Goal: Task Accomplishment & Management: Use online tool/utility

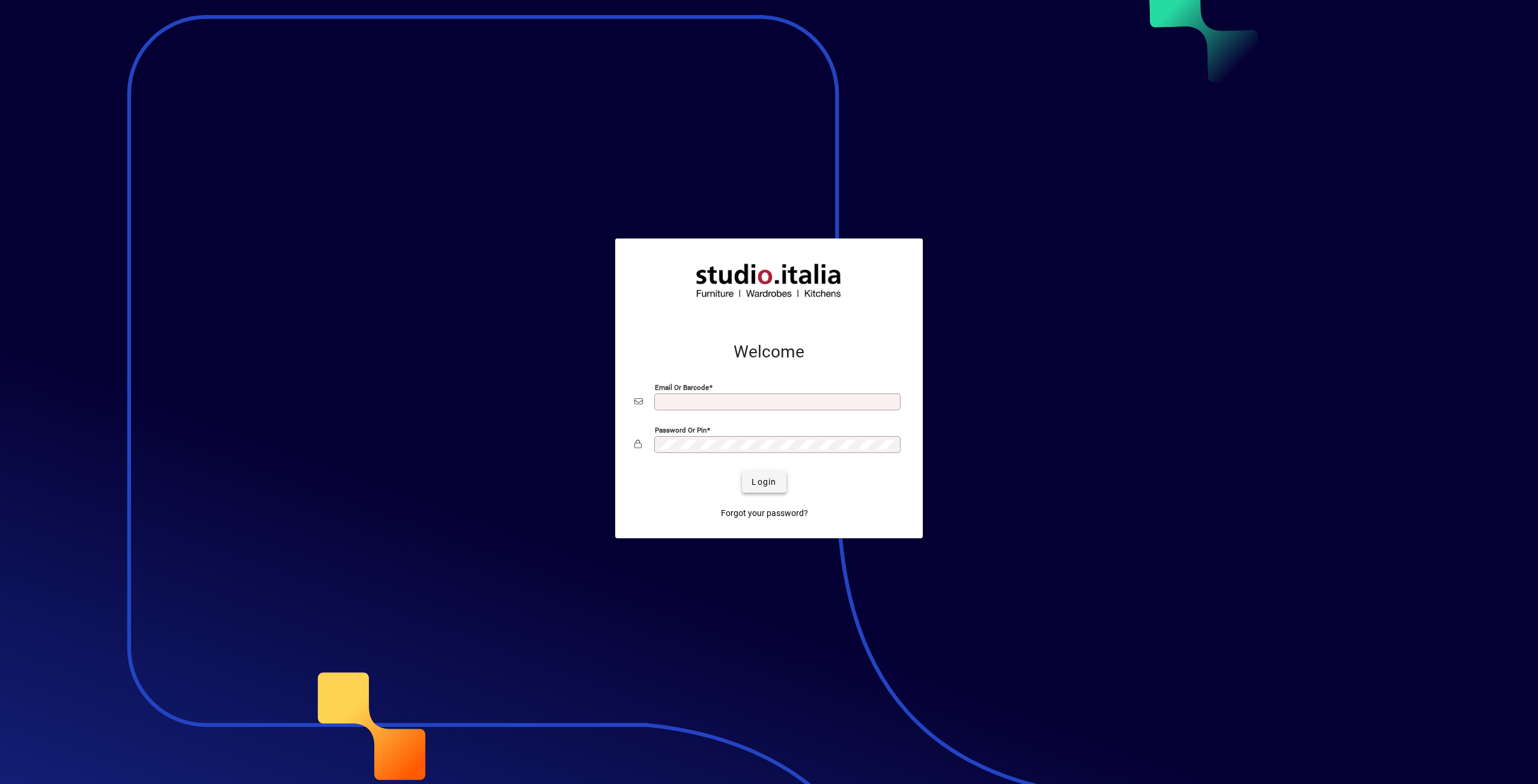
type input "**********"
drag, startPoint x: 766, startPoint y: 486, endPoint x: 713, endPoint y: 468, distance: 56.0
click at [766, 486] on span "Login" at bounding box center [763, 482] width 24 height 13
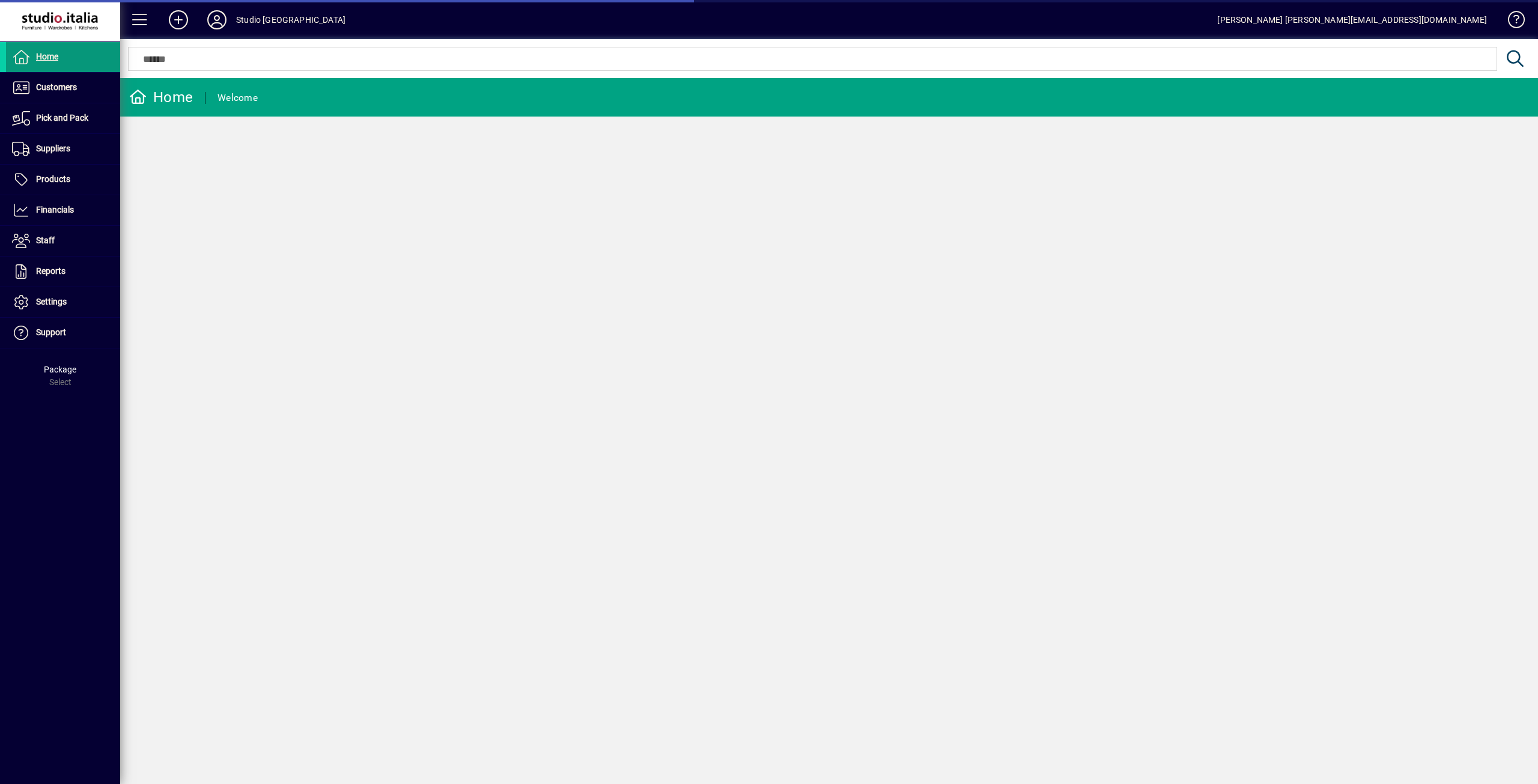
click at [50, 54] on span "Home" at bounding box center [47, 56] width 22 height 9
click at [39, 57] on span "Home" at bounding box center [47, 56] width 22 height 9
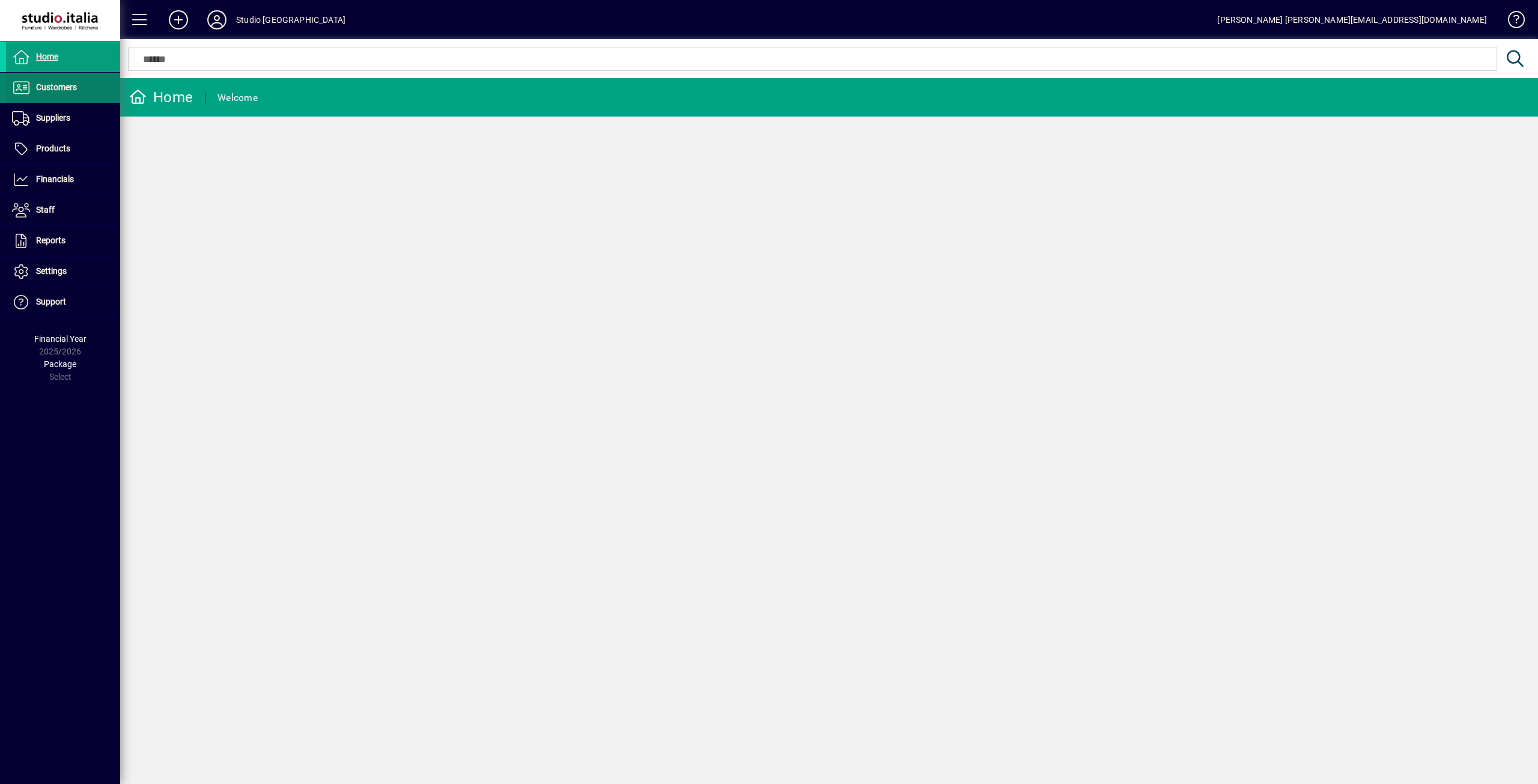
click at [59, 83] on span "Customers" at bounding box center [56, 87] width 41 height 9
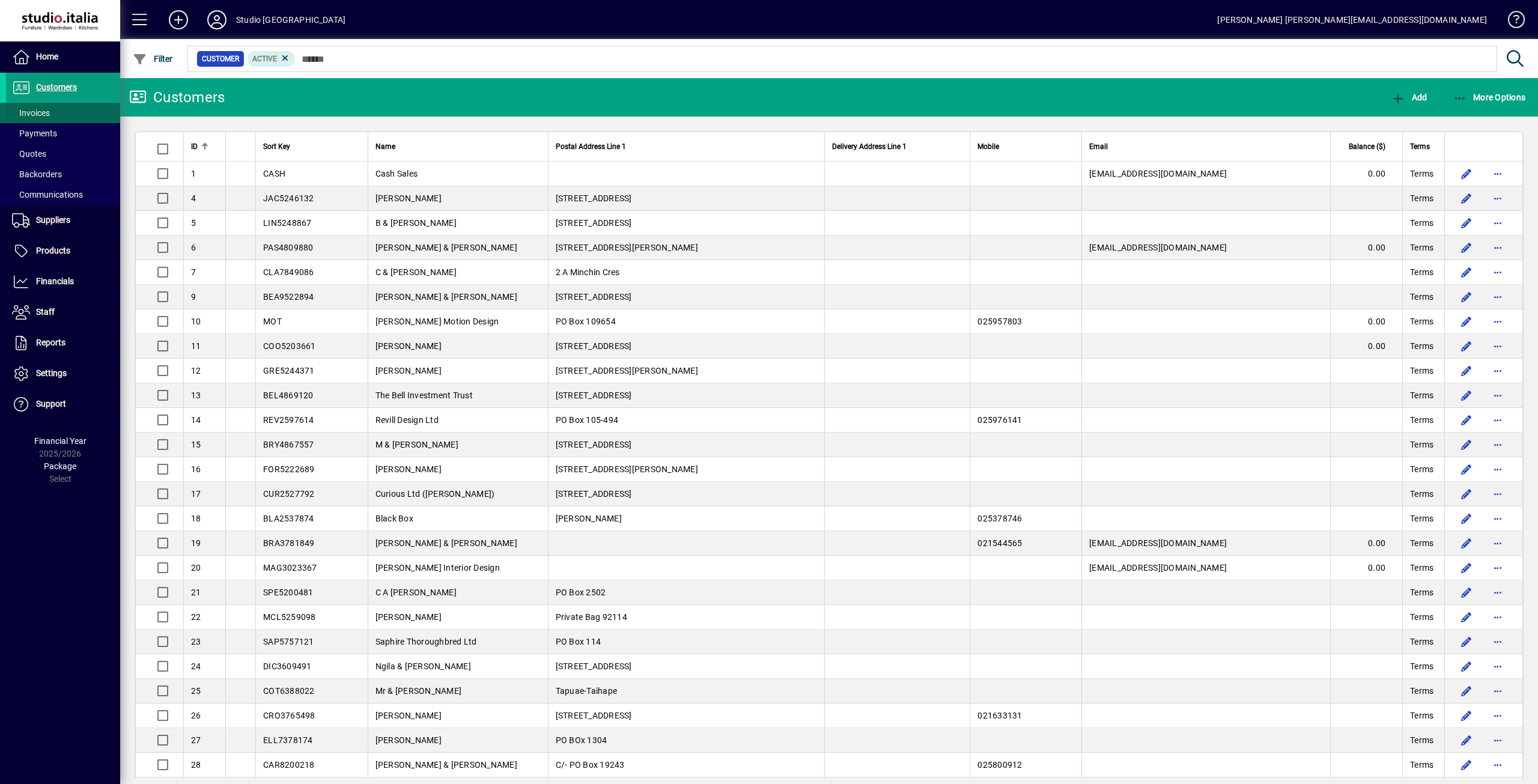
click at [37, 113] on span "Invoices" at bounding box center [31, 113] width 38 height 9
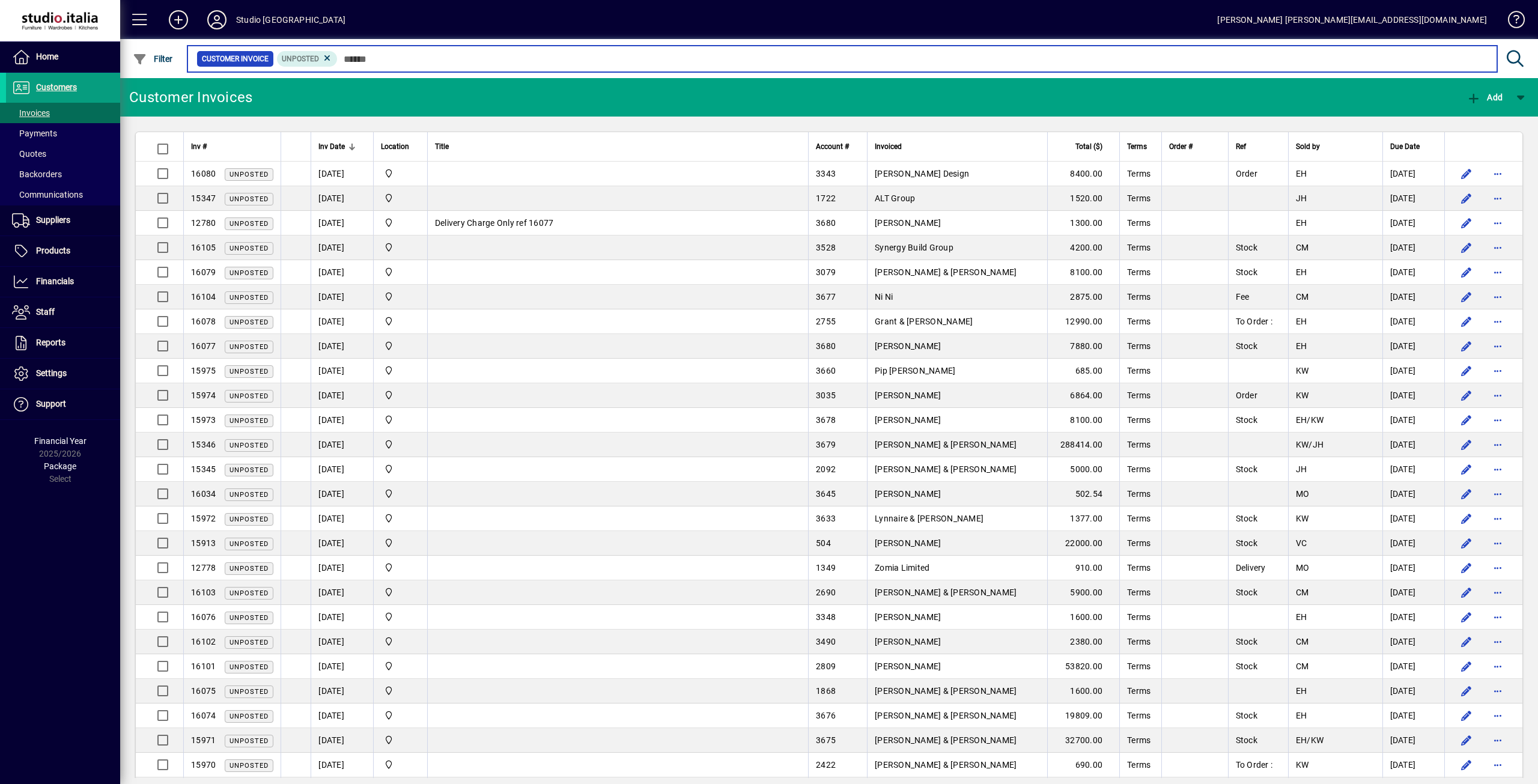
type input "*"
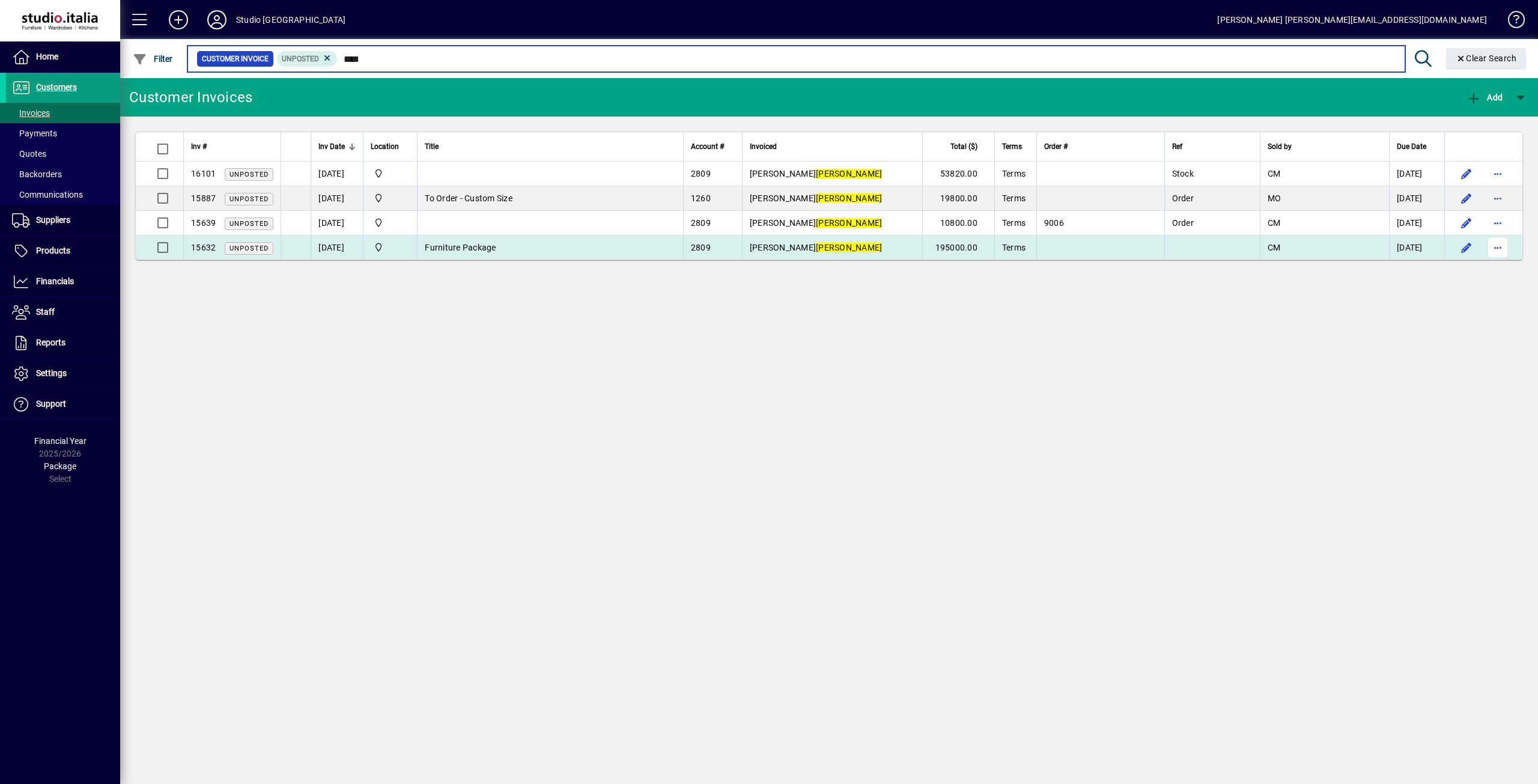
type input "****"
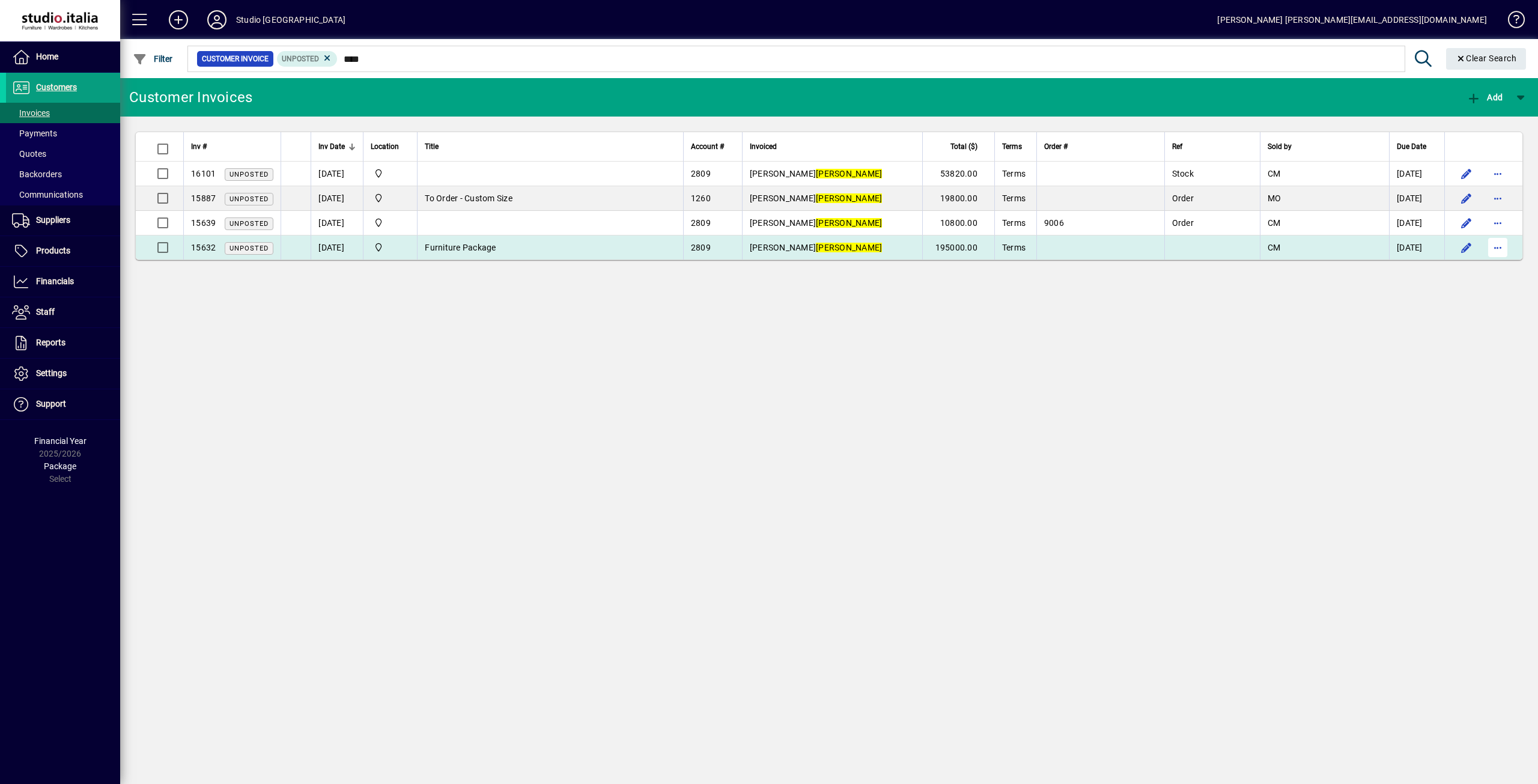
click at [1504, 249] on span "button" at bounding box center [1497, 247] width 29 height 29
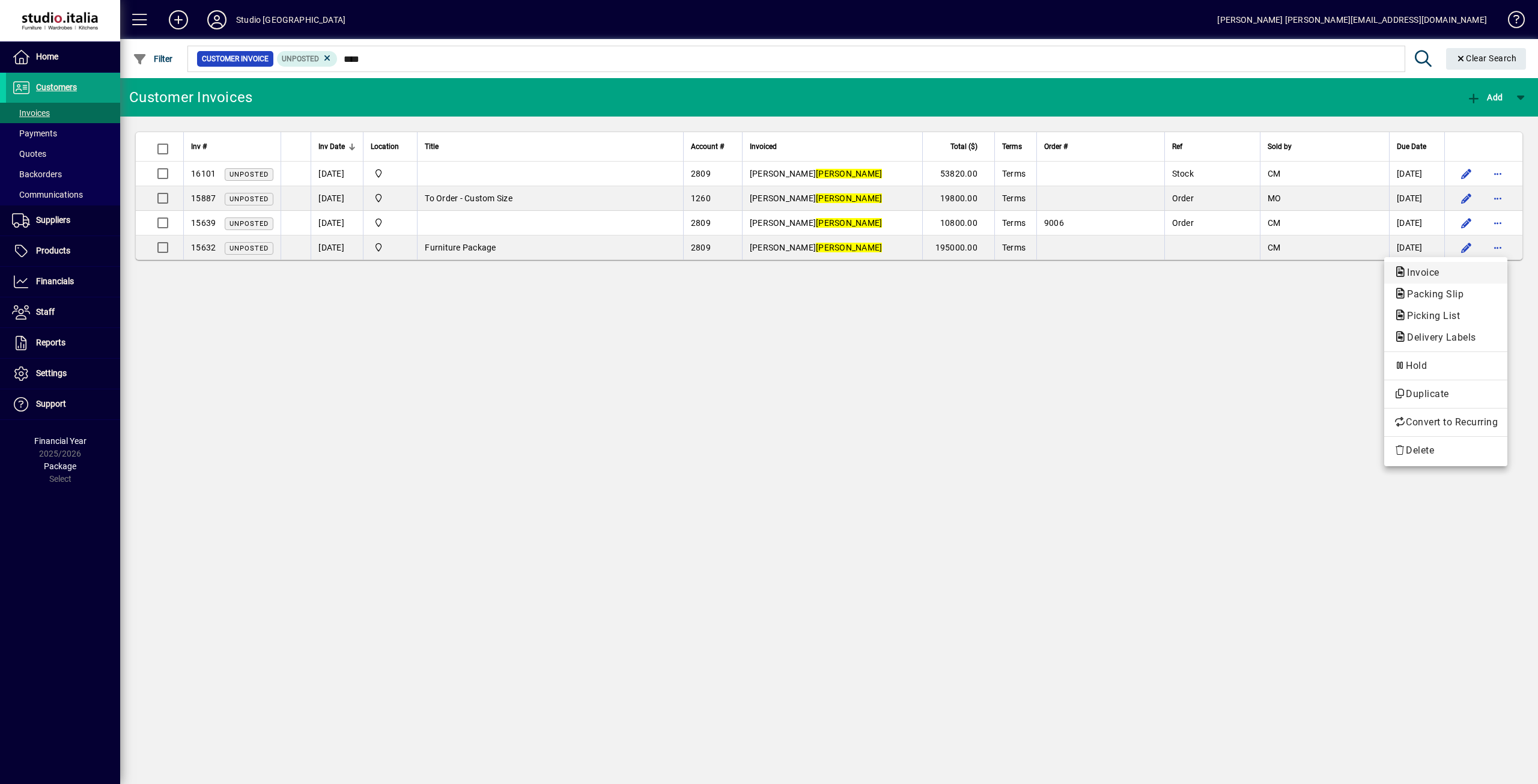
click at [1418, 269] on span "Invoice" at bounding box center [1419, 272] width 52 height 11
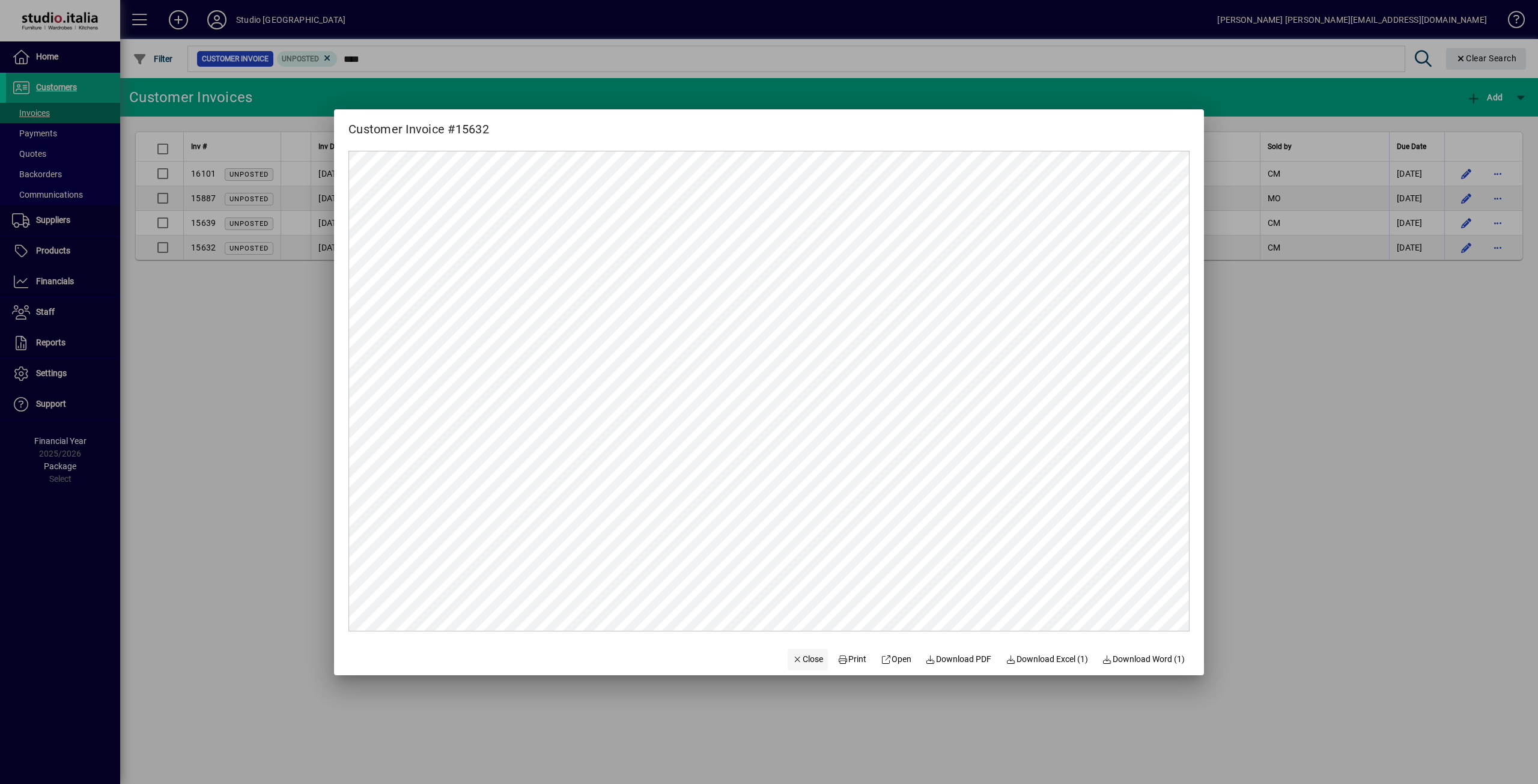
click at [808, 660] on span "Close" at bounding box center [808, 659] width 32 height 13
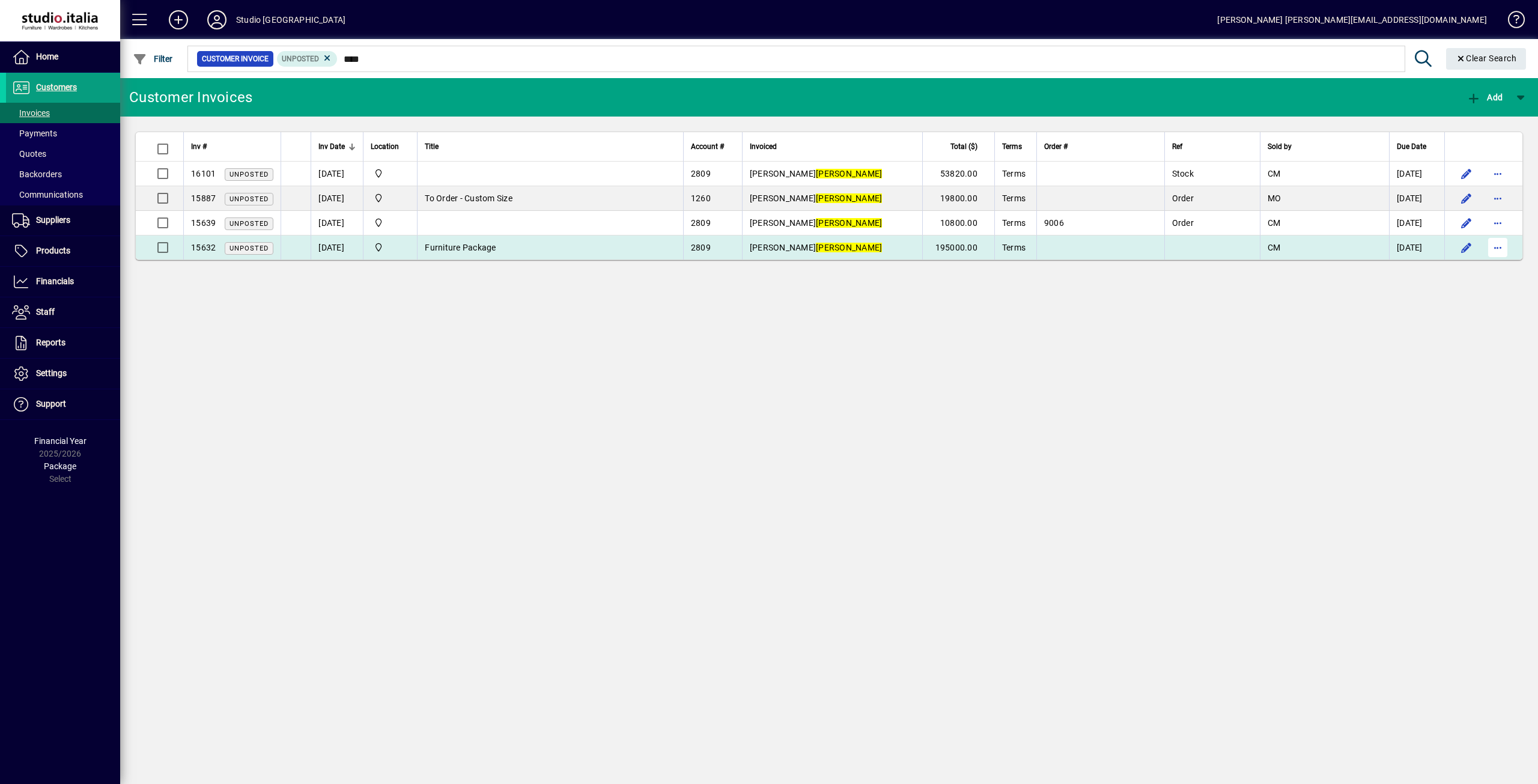
click at [1503, 247] on span "button" at bounding box center [1497, 247] width 29 height 29
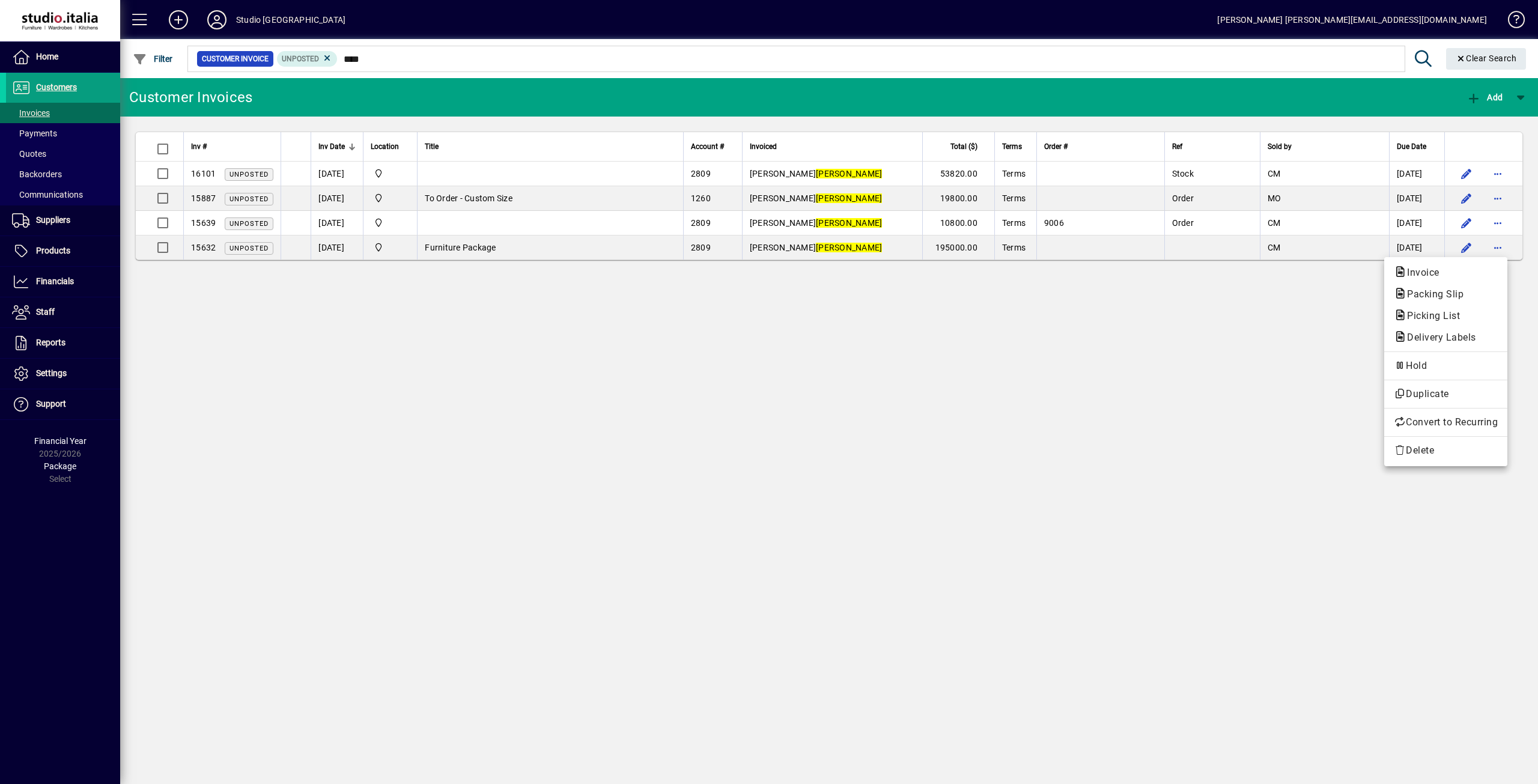
click at [1463, 249] on div at bounding box center [769, 392] width 1538 height 784
click at [1463, 249] on span "button" at bounding box center [1466, 247] width 29 height 29
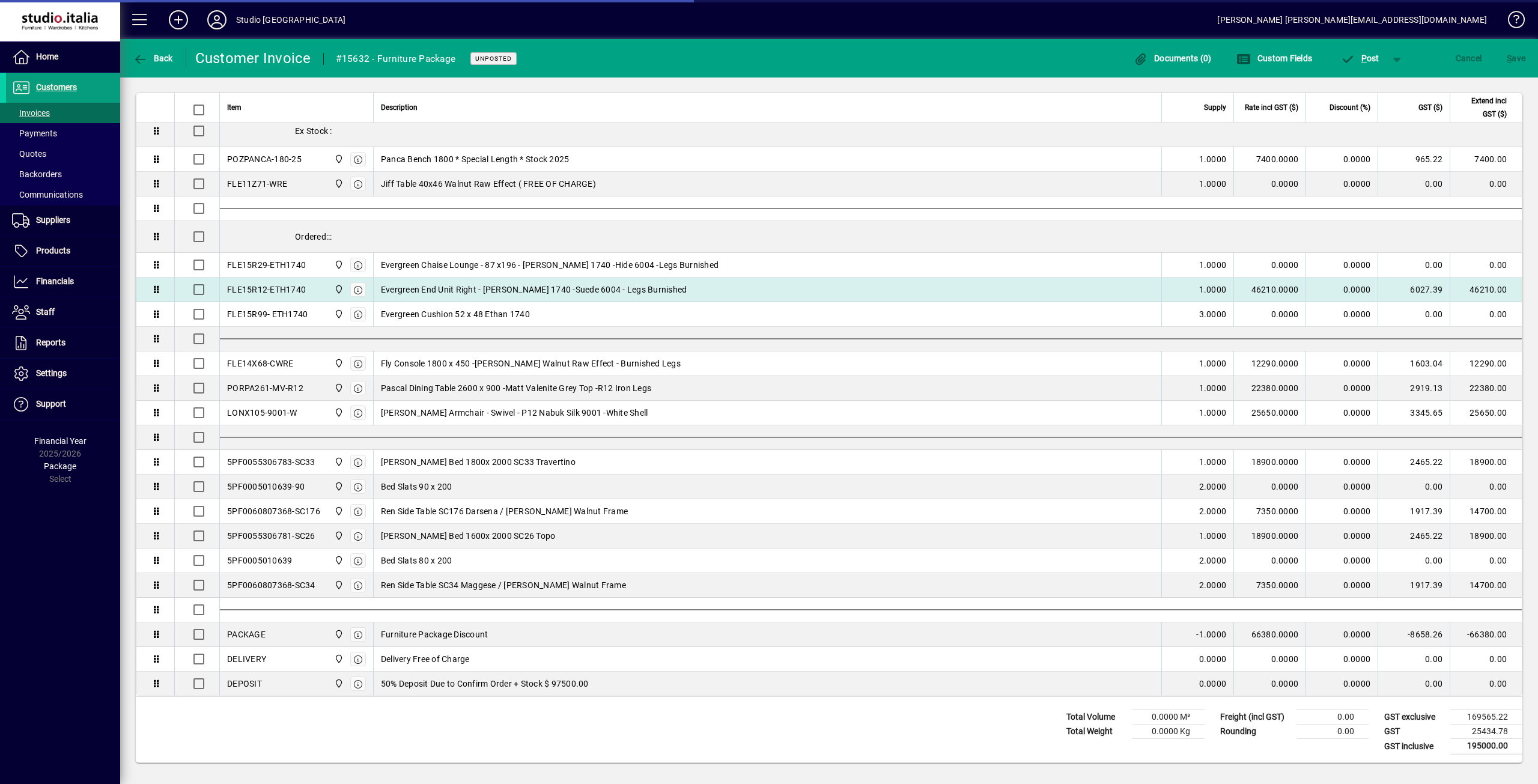
scroll to position [824, 0]
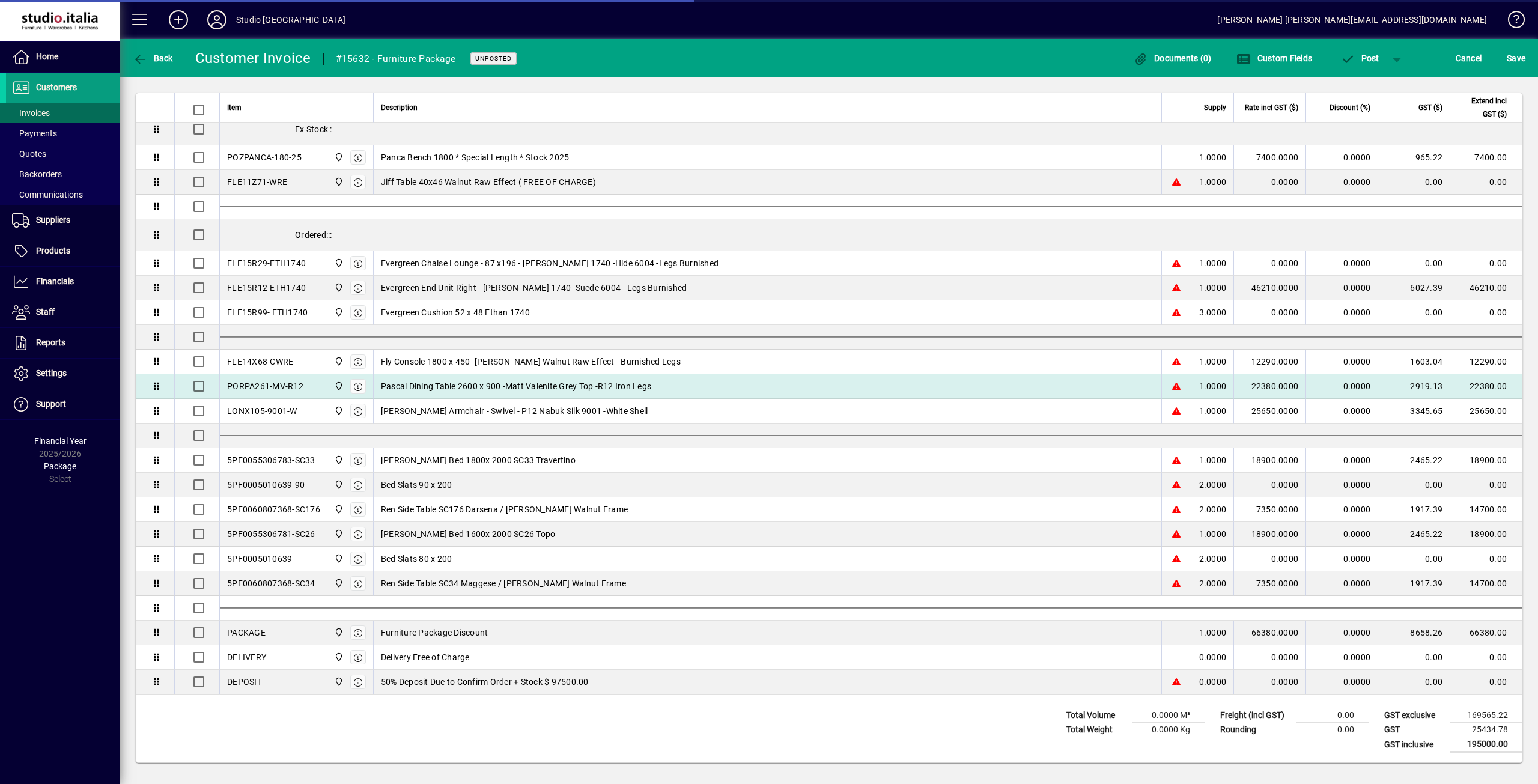
type input "**********"
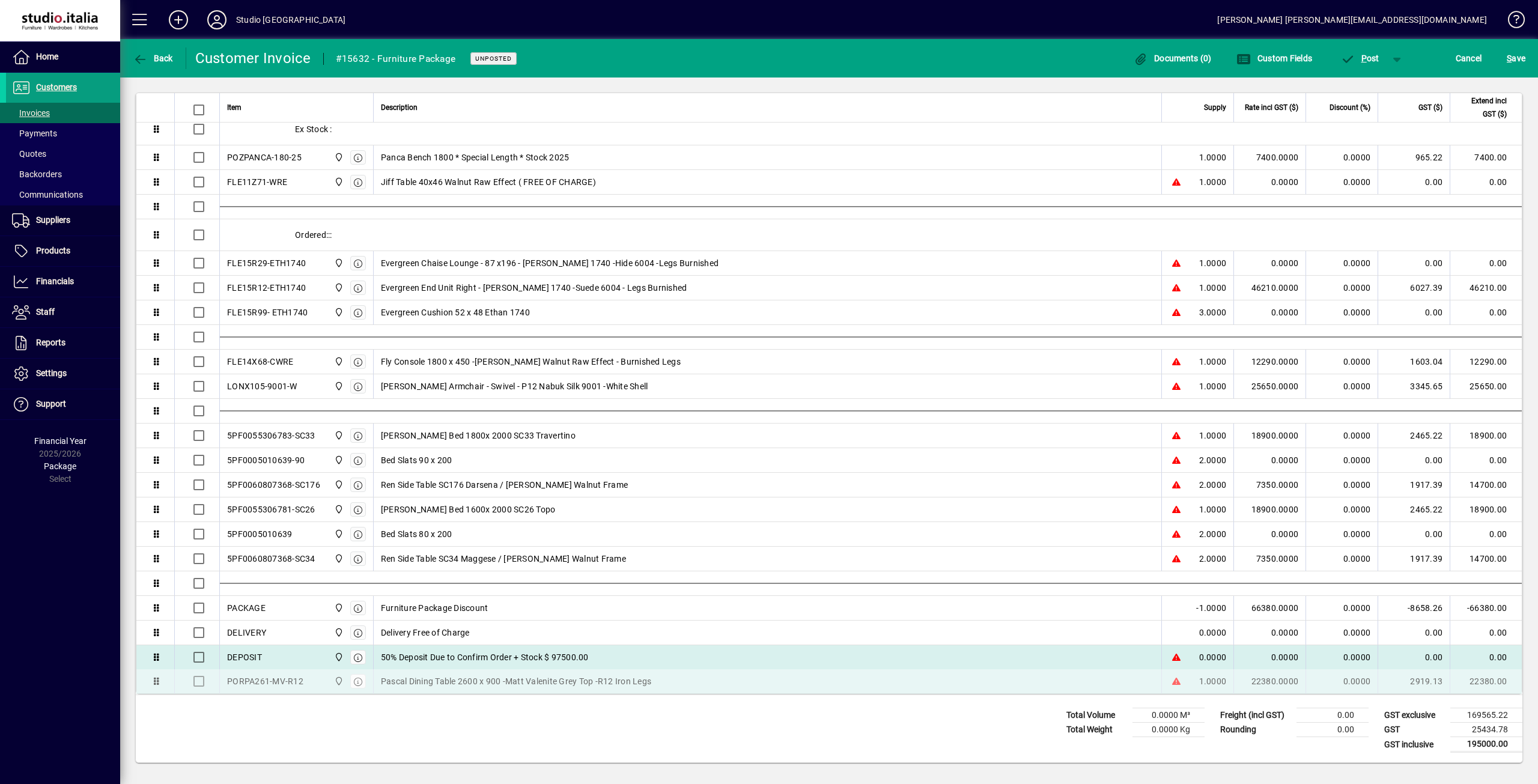
drag, startPoint x: 433, startPoint y: 384, endPoint x: 449, endPoint y: 679, distance: 295.4
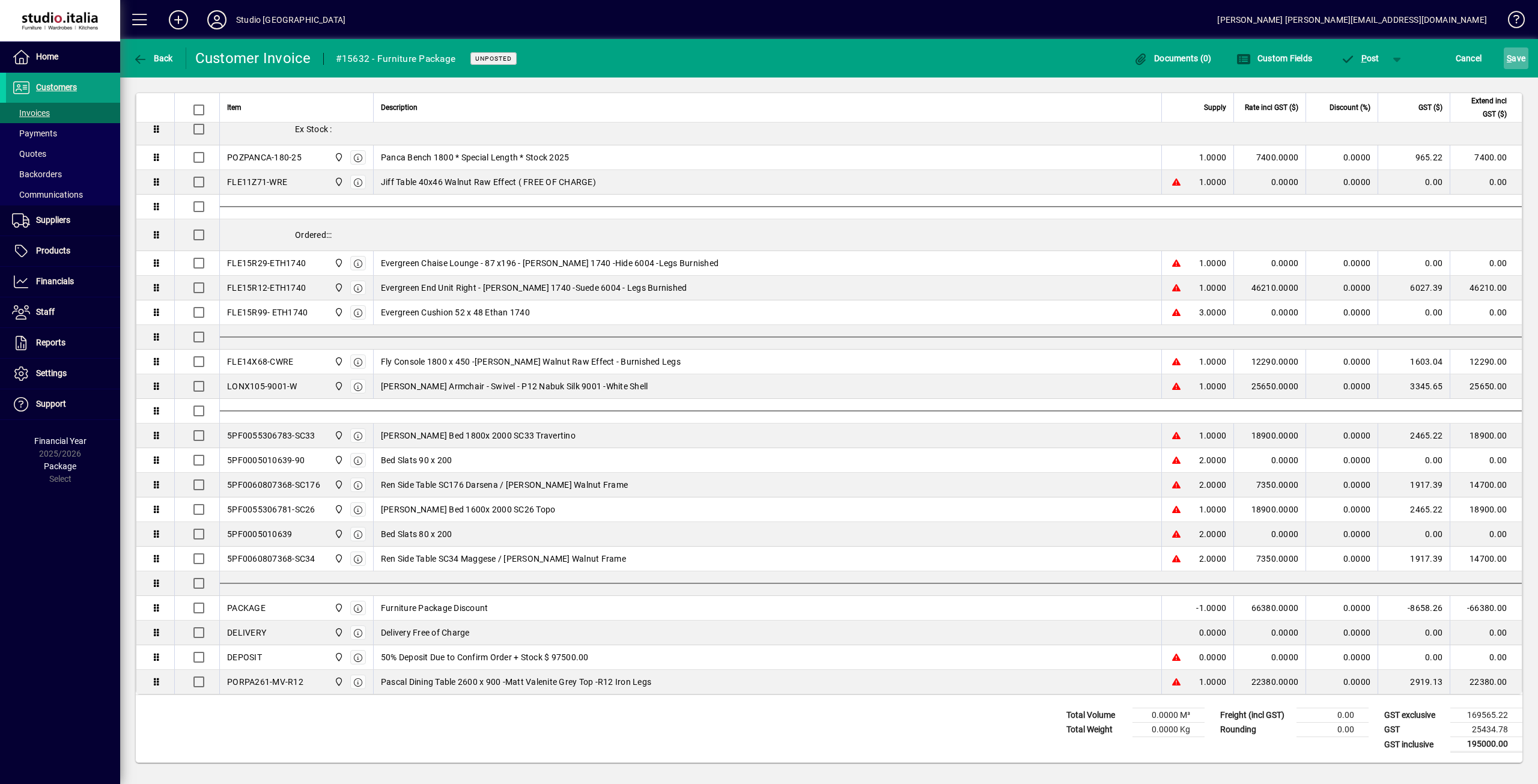
click at [1514, 64] on span "S ave" at bounding box center [1516, 58] width 19 height 19
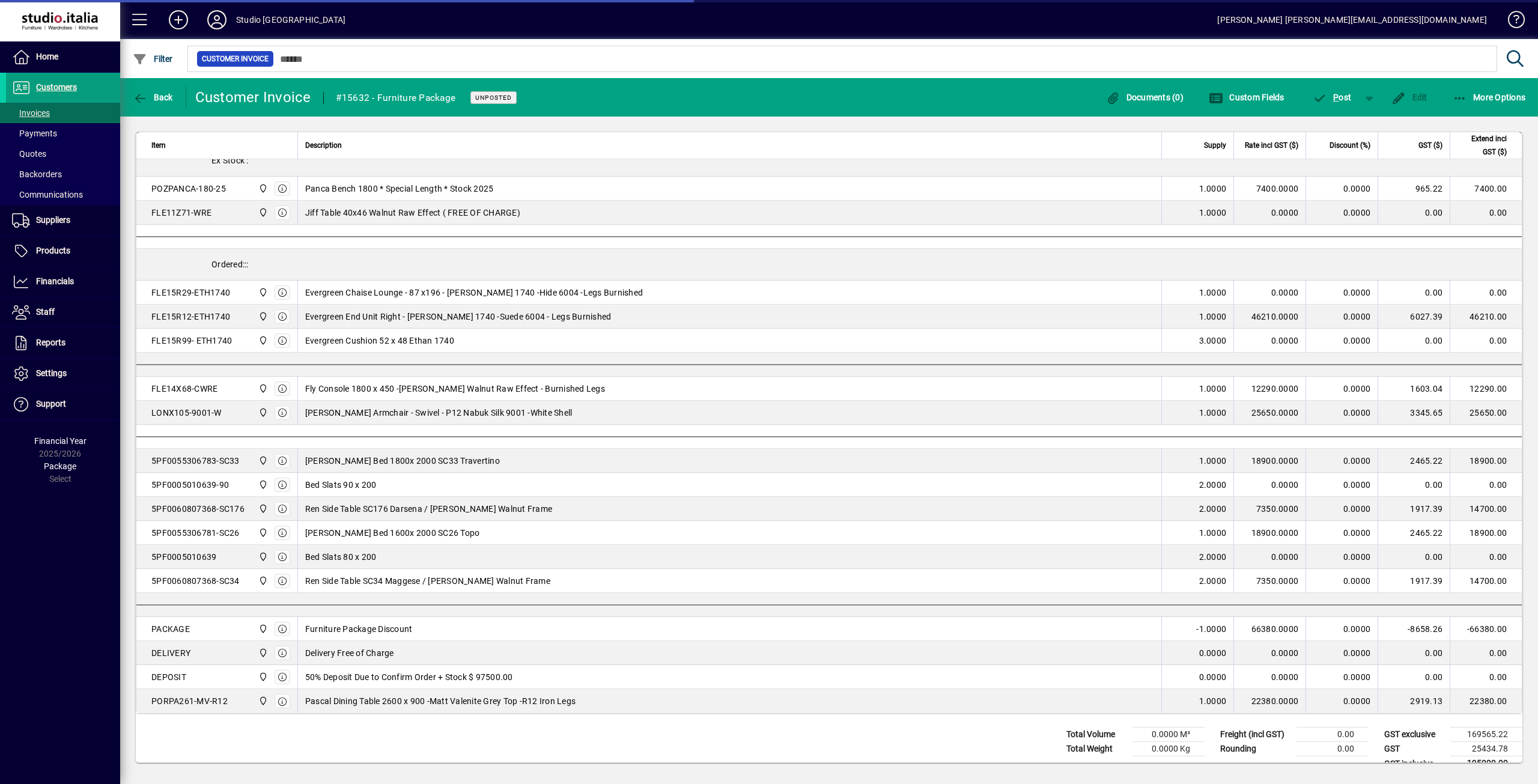
scroll to position [833, 0]
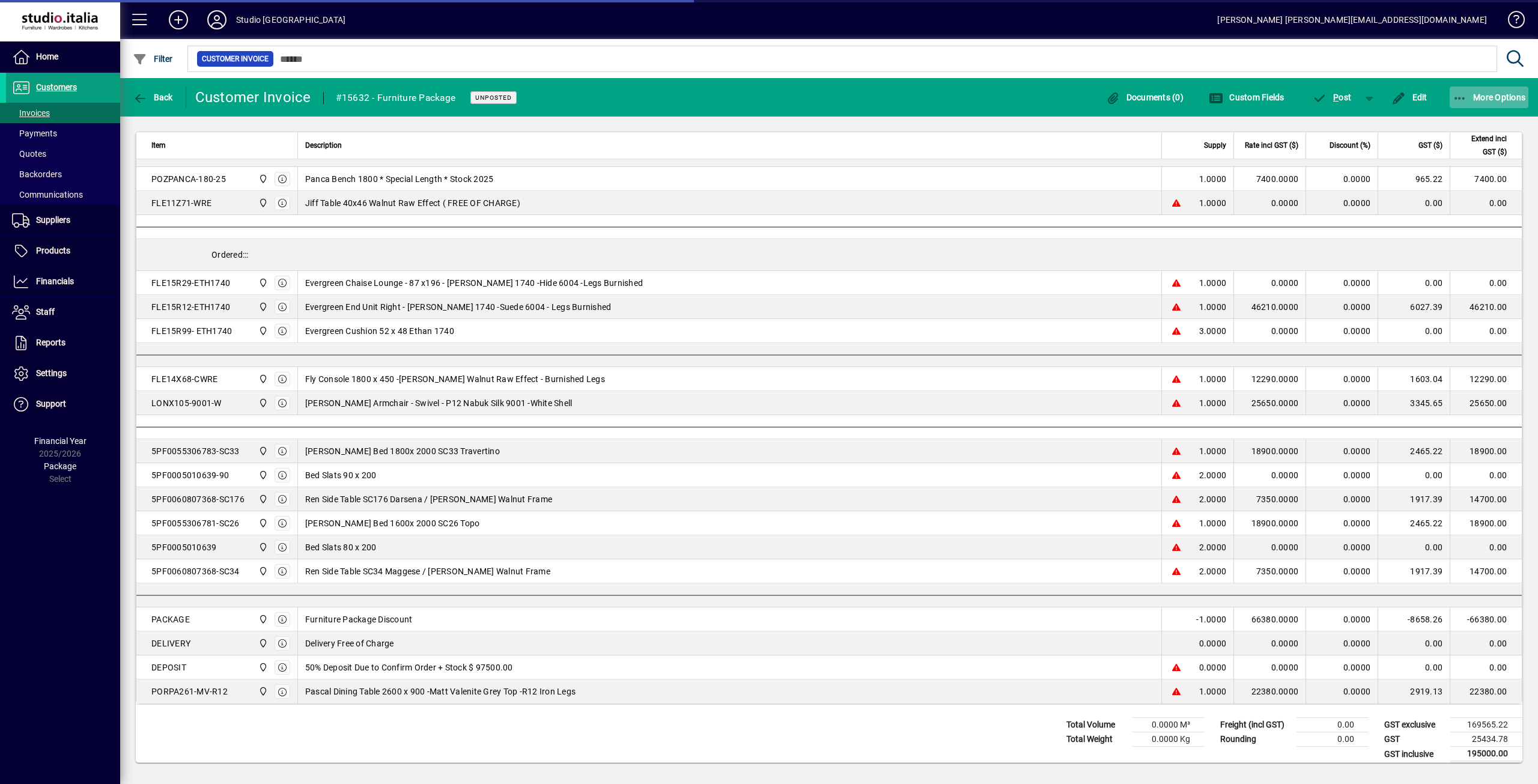
click at [1506, 99] on span "More Options" at bounding box center [1489, 97] width 73 height 9
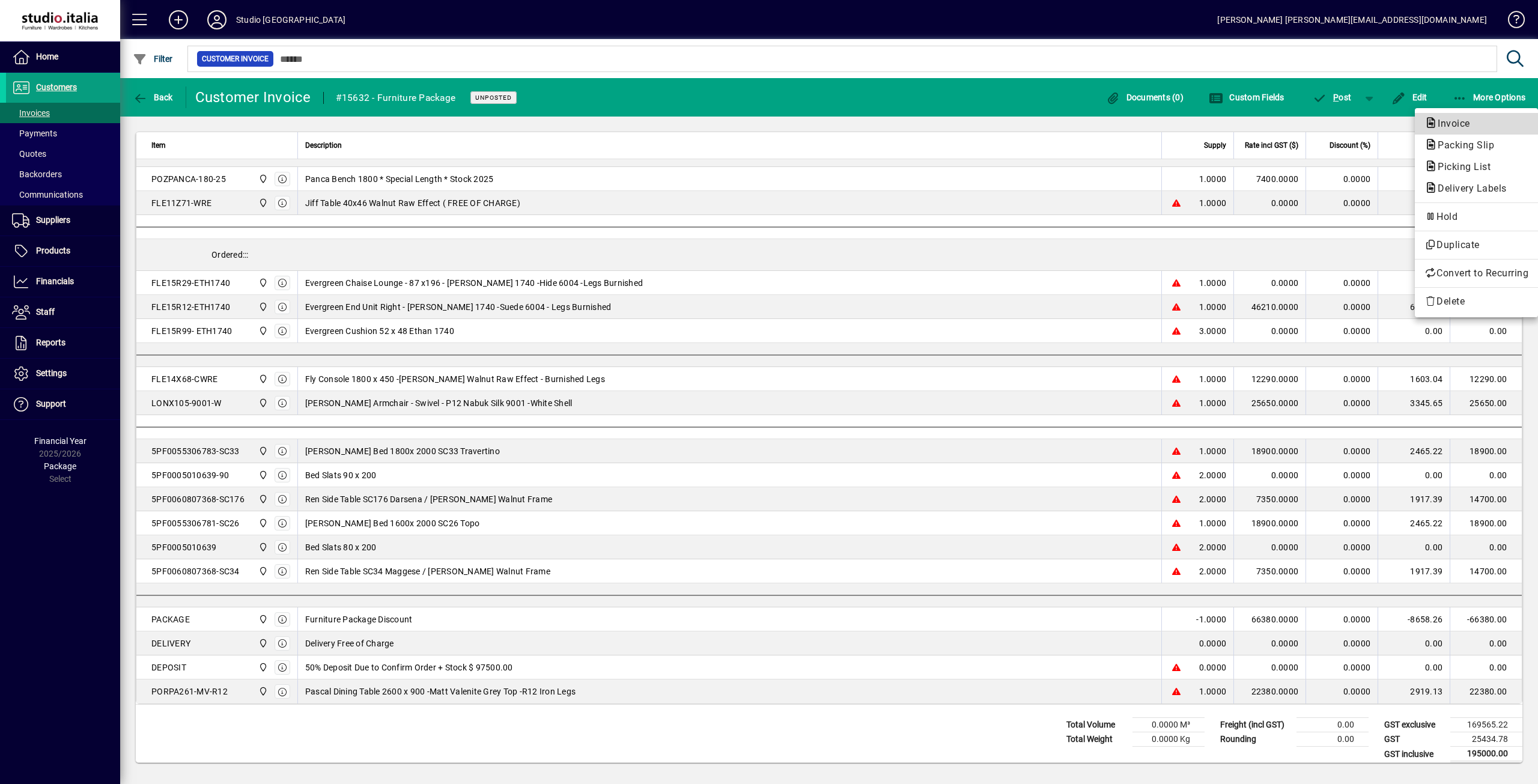
click at [1468, 122] on span "Invoice" at bounding box center [1450, 123] width 52 height 11
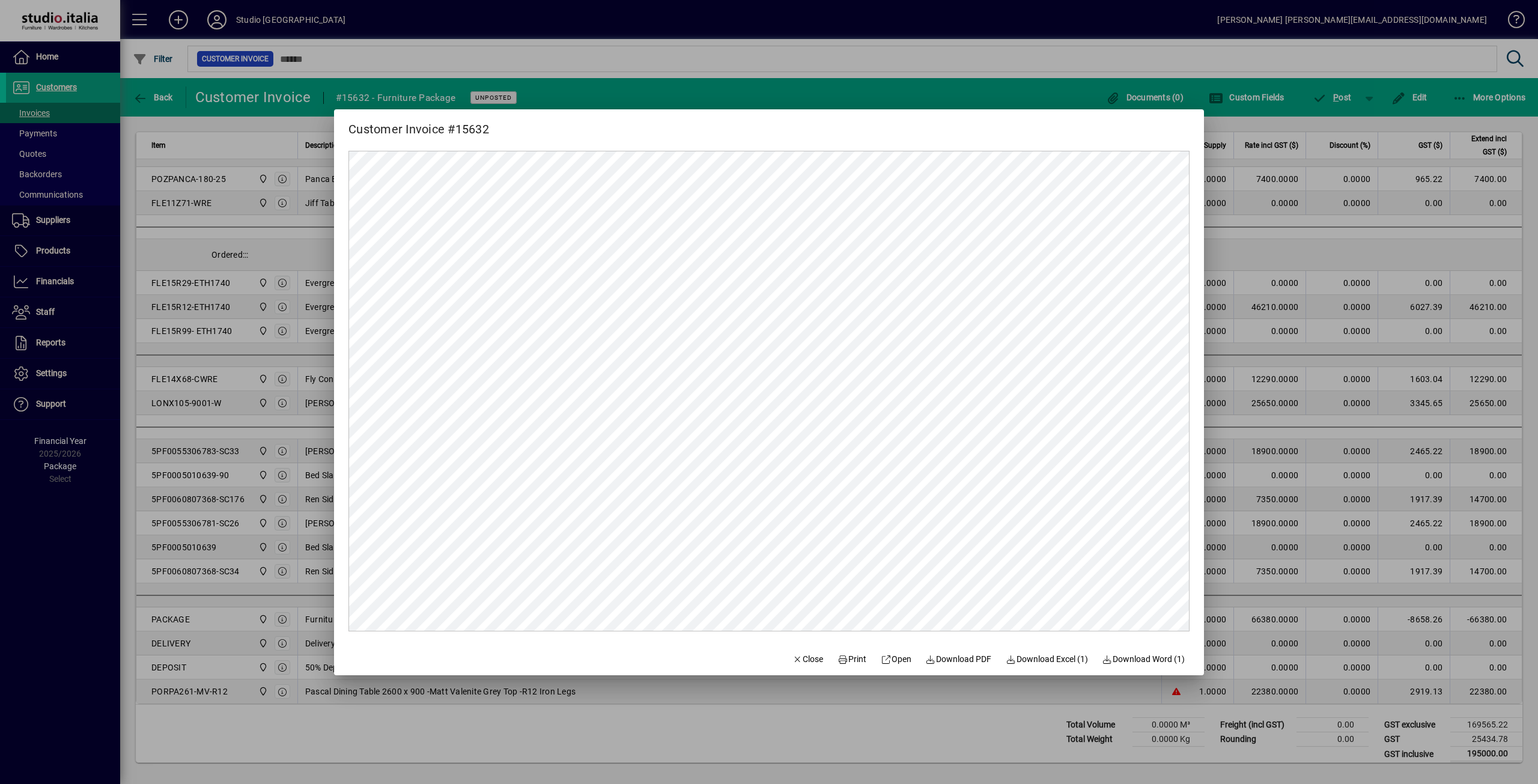
scroll to position [0, 0]
click at [811, 655] on span "Close" at bounding box center [808, 659] width 32 height 13
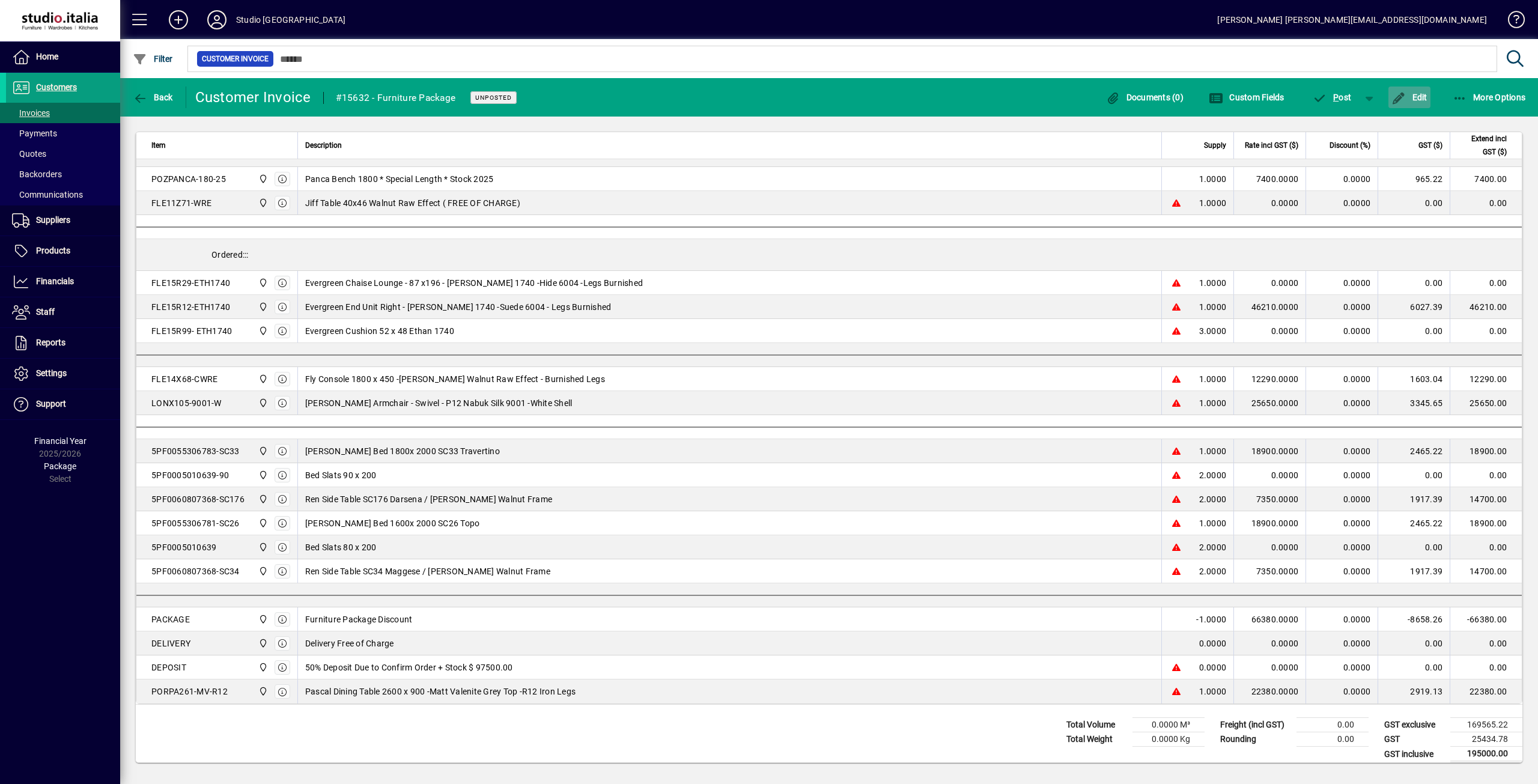
click at [1413, 90] on span "button" at bounding box center [1409, 97] width 42 height 29
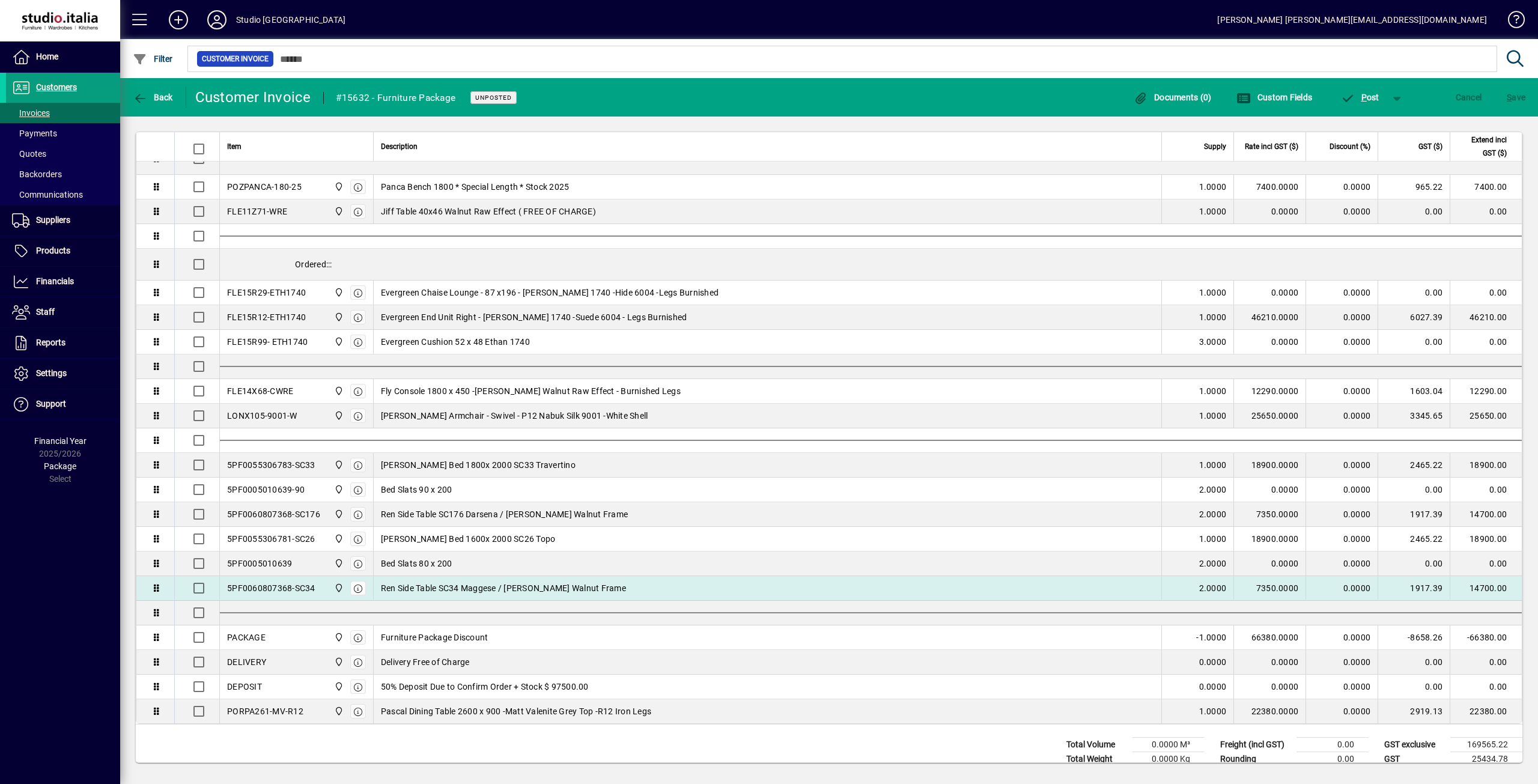
scroll to position [824, 0]
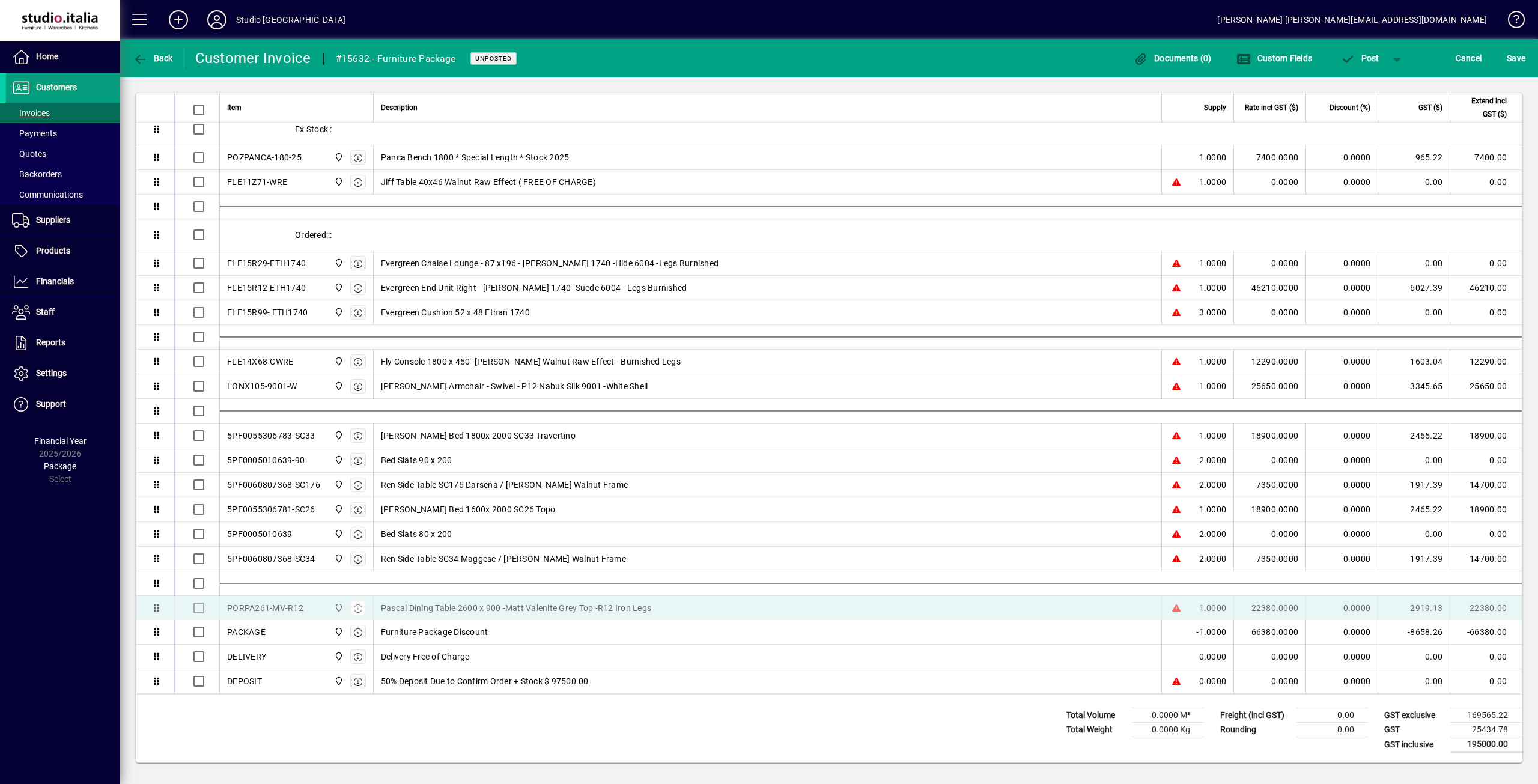
drag, startPoint x: 582, startPoint y: 681, endPoint x: 577, endPoint y: 598, distance: 83.2
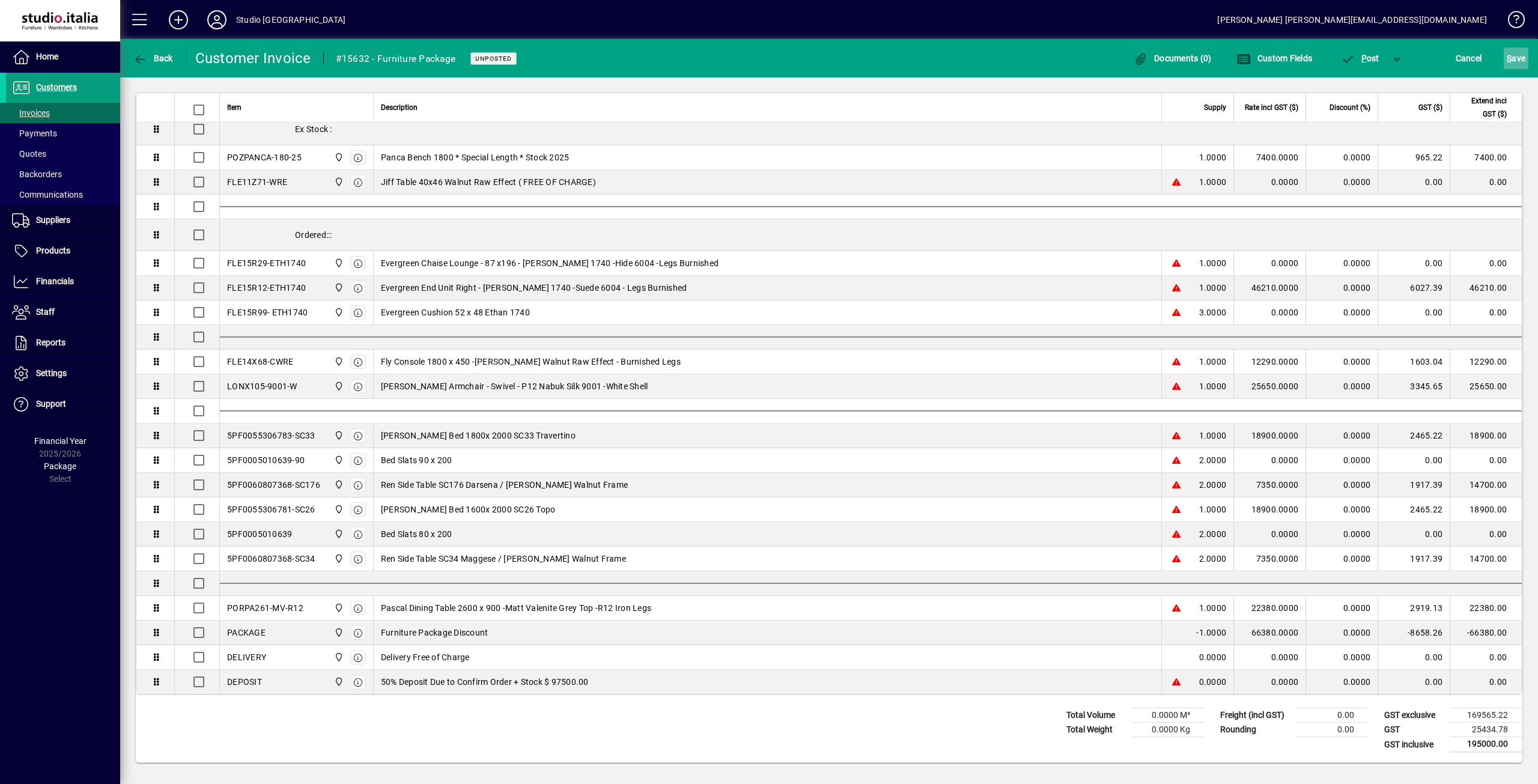
click at [1516, 65] on span "S ave" at bounding box center [1516, 58] width 19 height 19
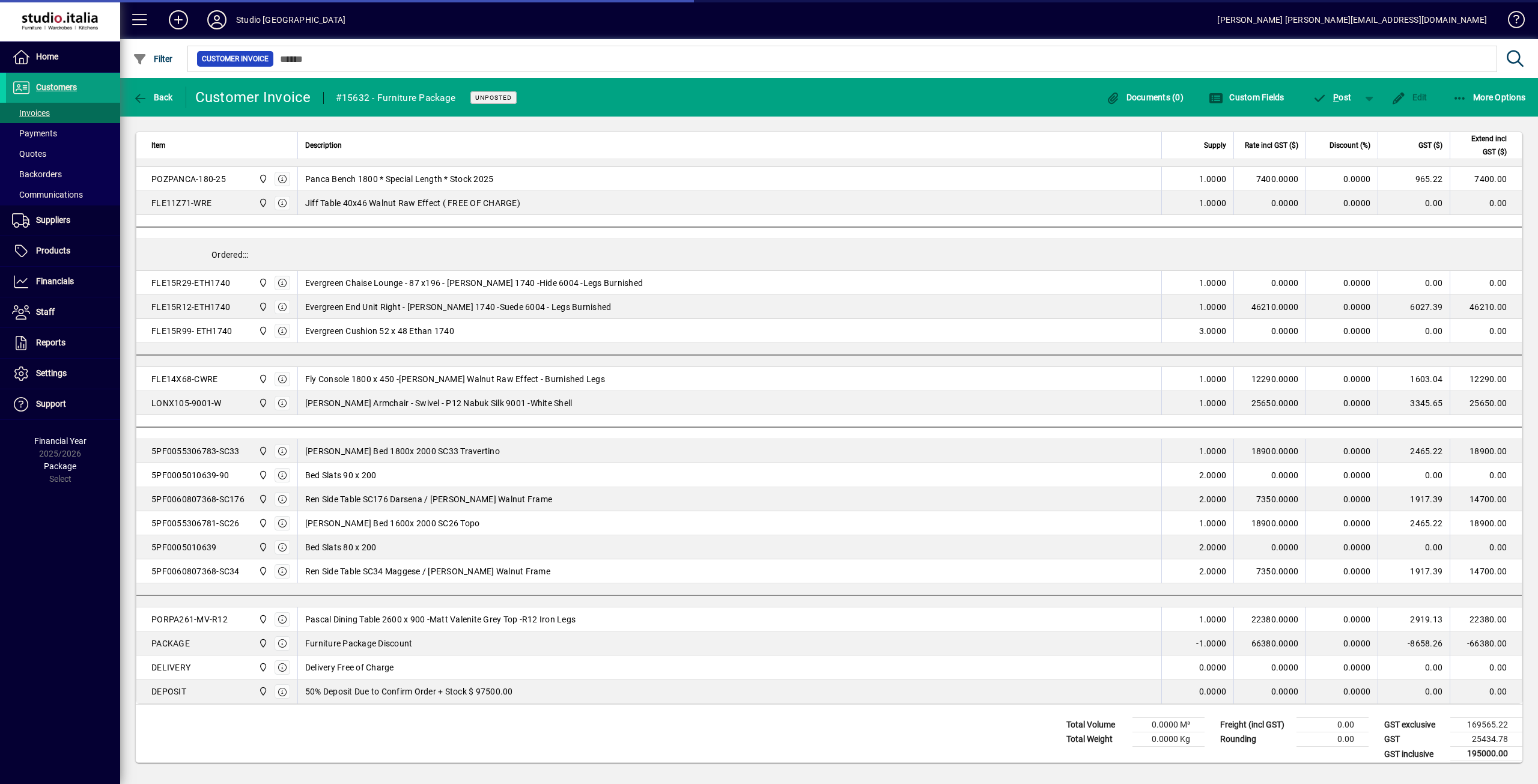
scroll to position [833, 0]
click at [1424, 97] on span "Edit" at bounding box center [1409, 97] width 36 height 9
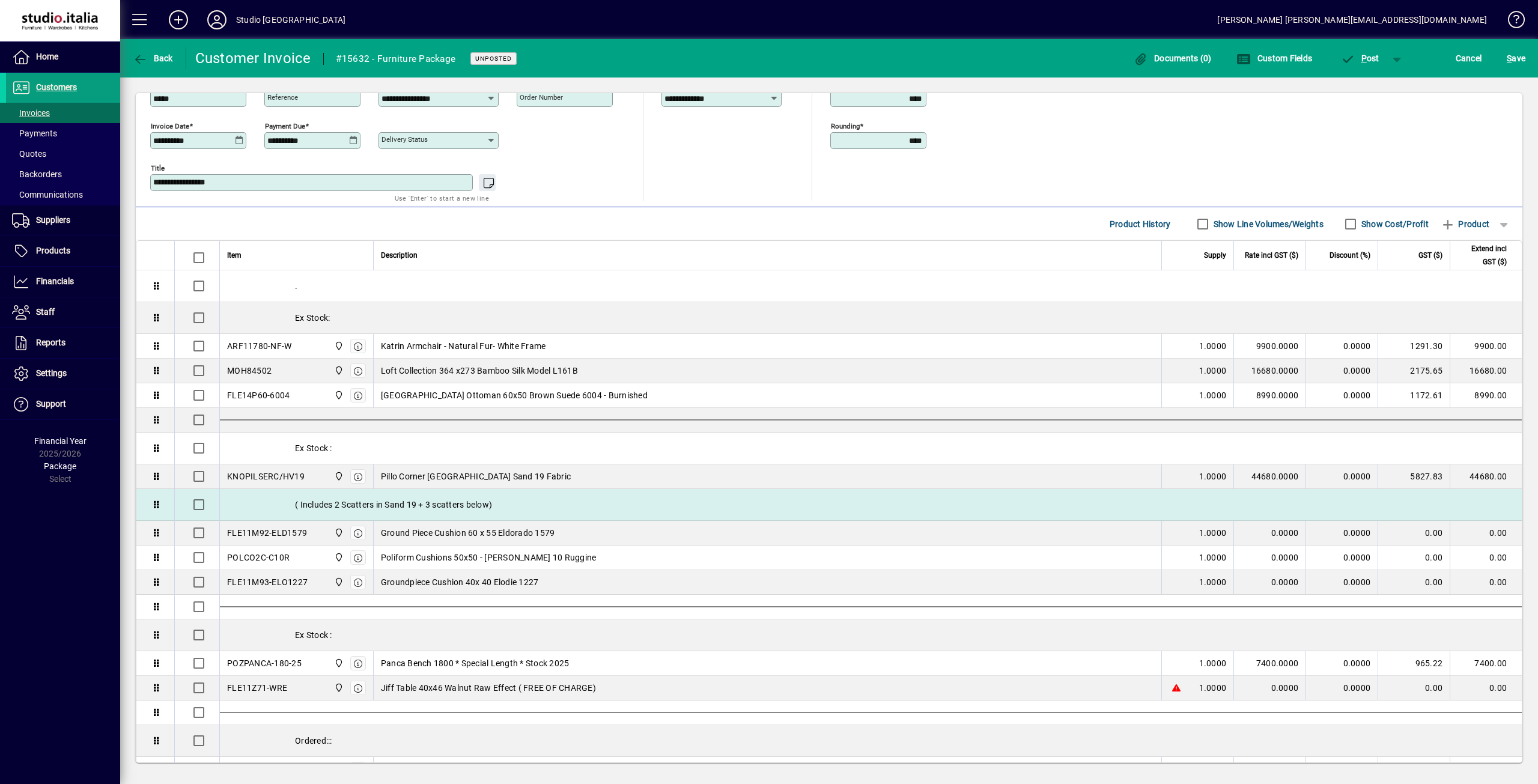
scroll to position [224, 0]
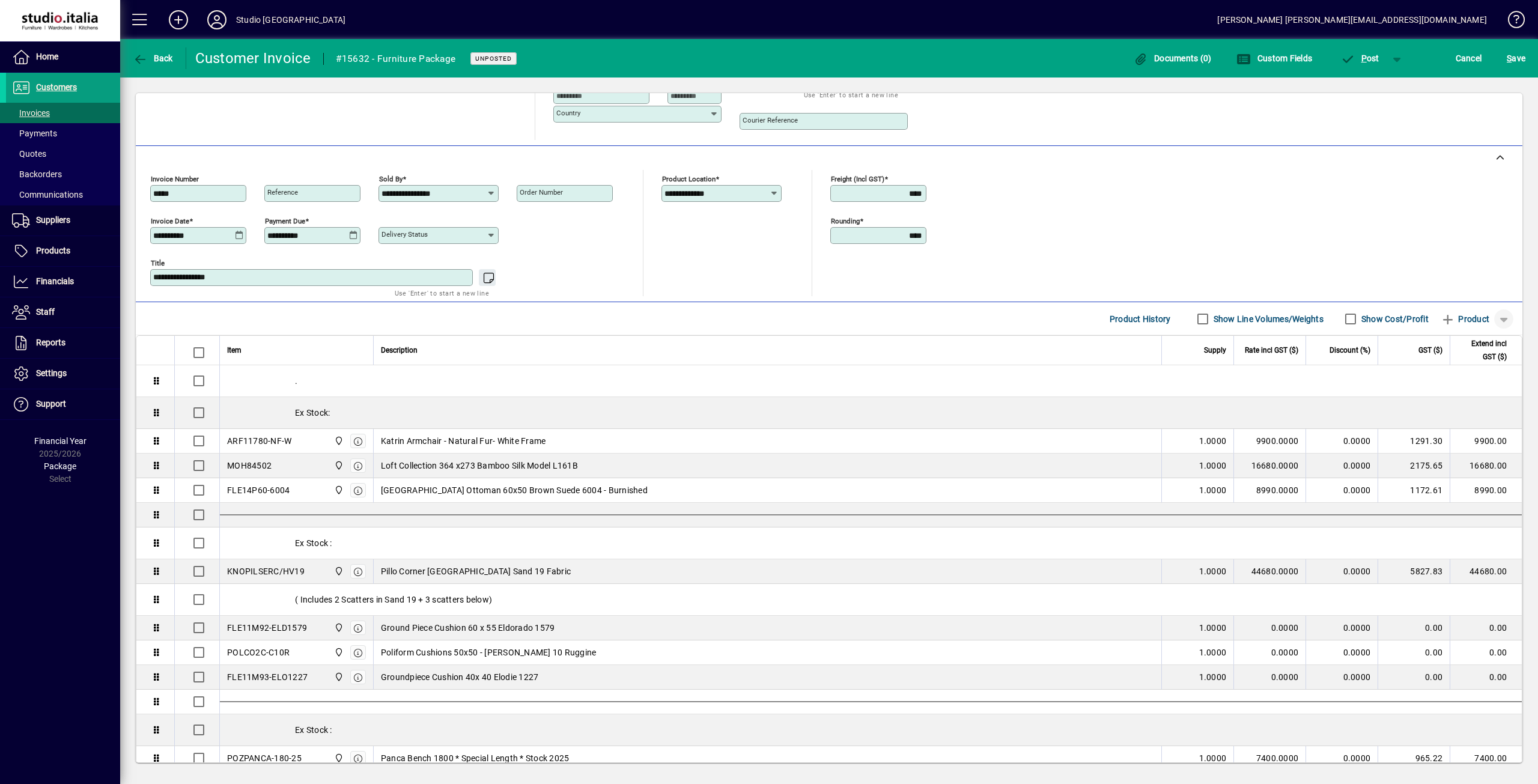
click at [1494, 315] on span "button" at bounding box center [1504, 319] width 29 height 29
click at [1471, 411] on span "Separator" at bounding box center [1453, 409] width 50 height 14
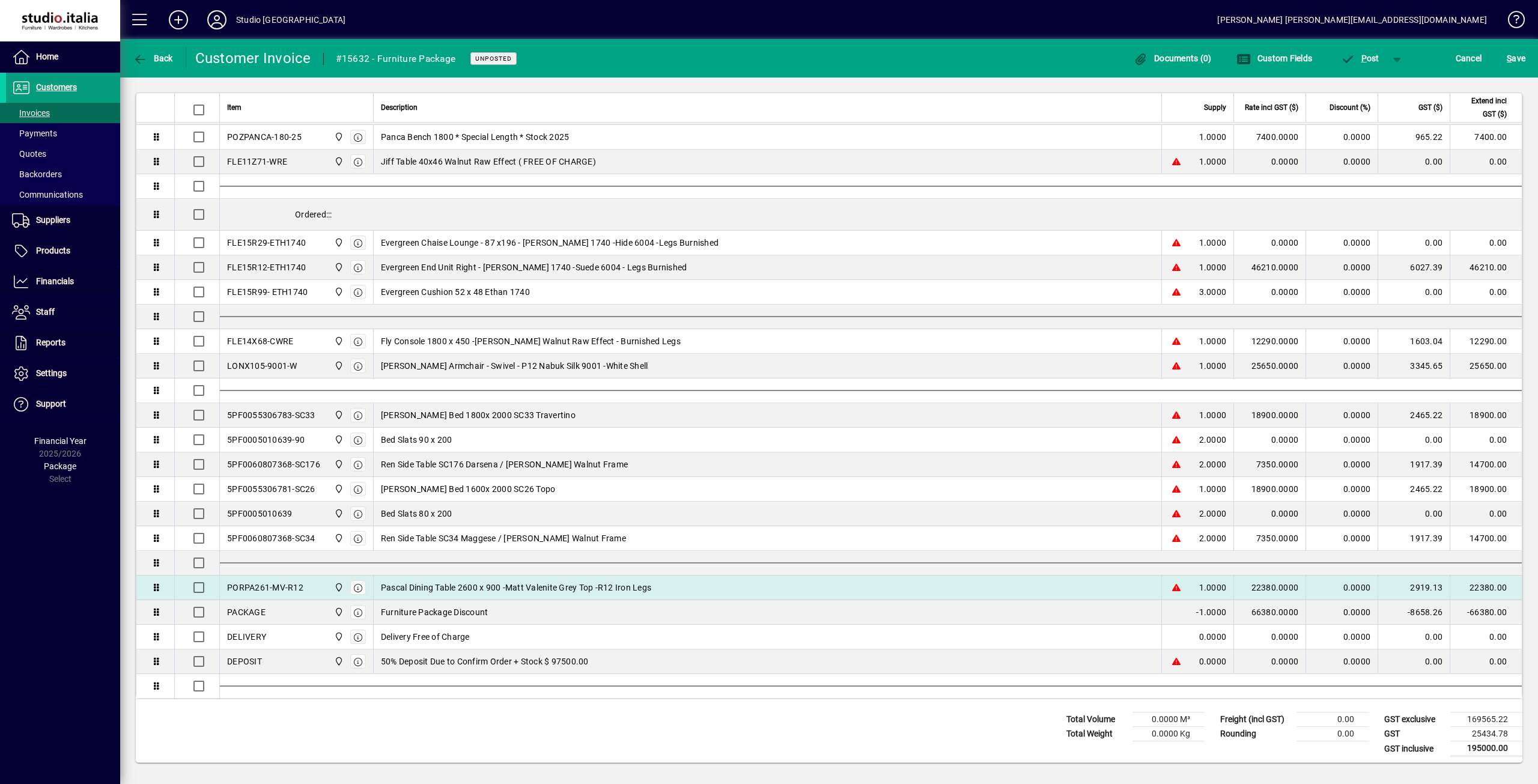
scroll to position [521, 0]
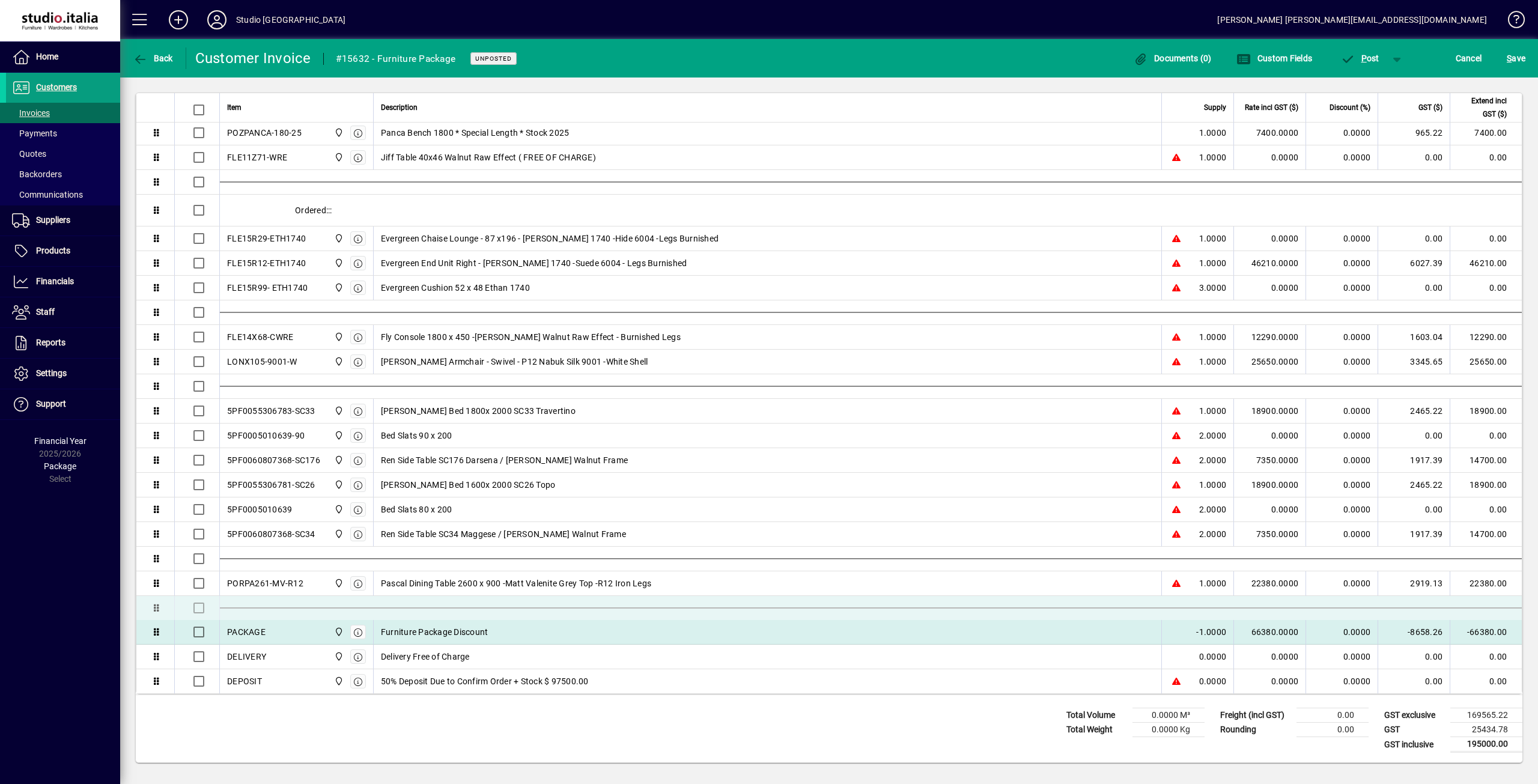
drag, startPoint x: 361, startPoint y: 678, endPoint x: 365, endPoint y: 606, distance: 72.1
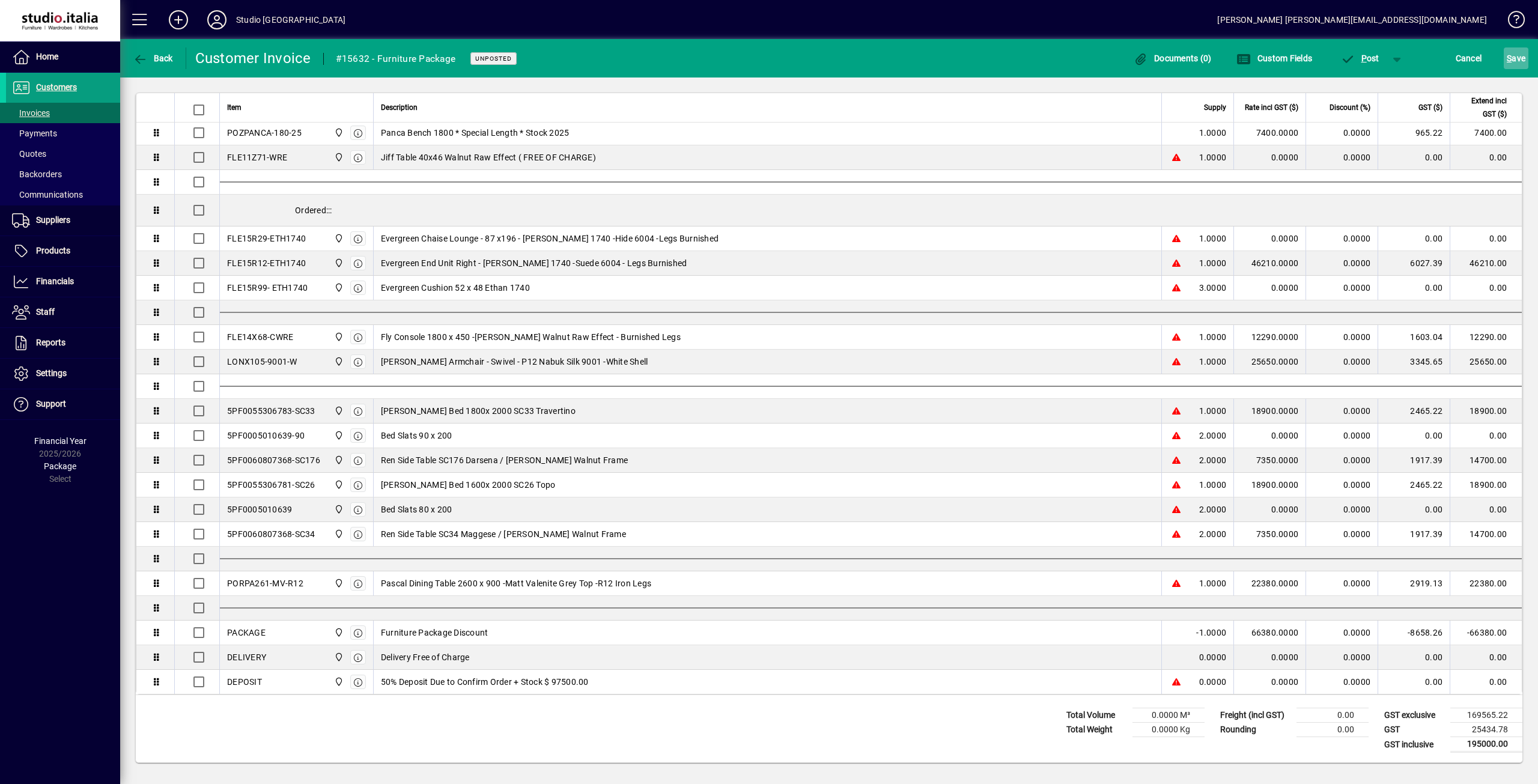
click at [1518, 63] on span "S ave" at bounding box center [1516, 58] width 19 height 19
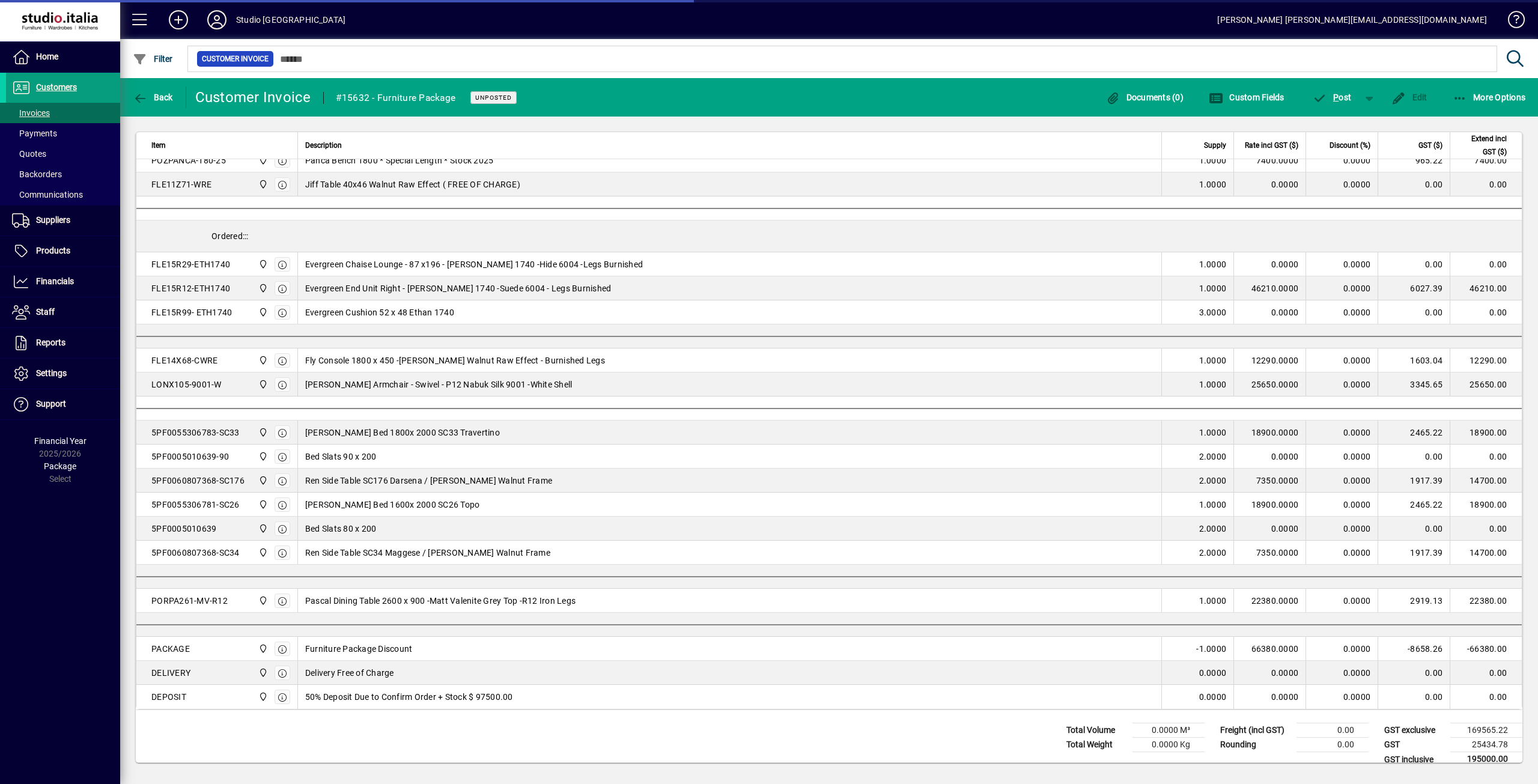
scroll to position [530, 0]
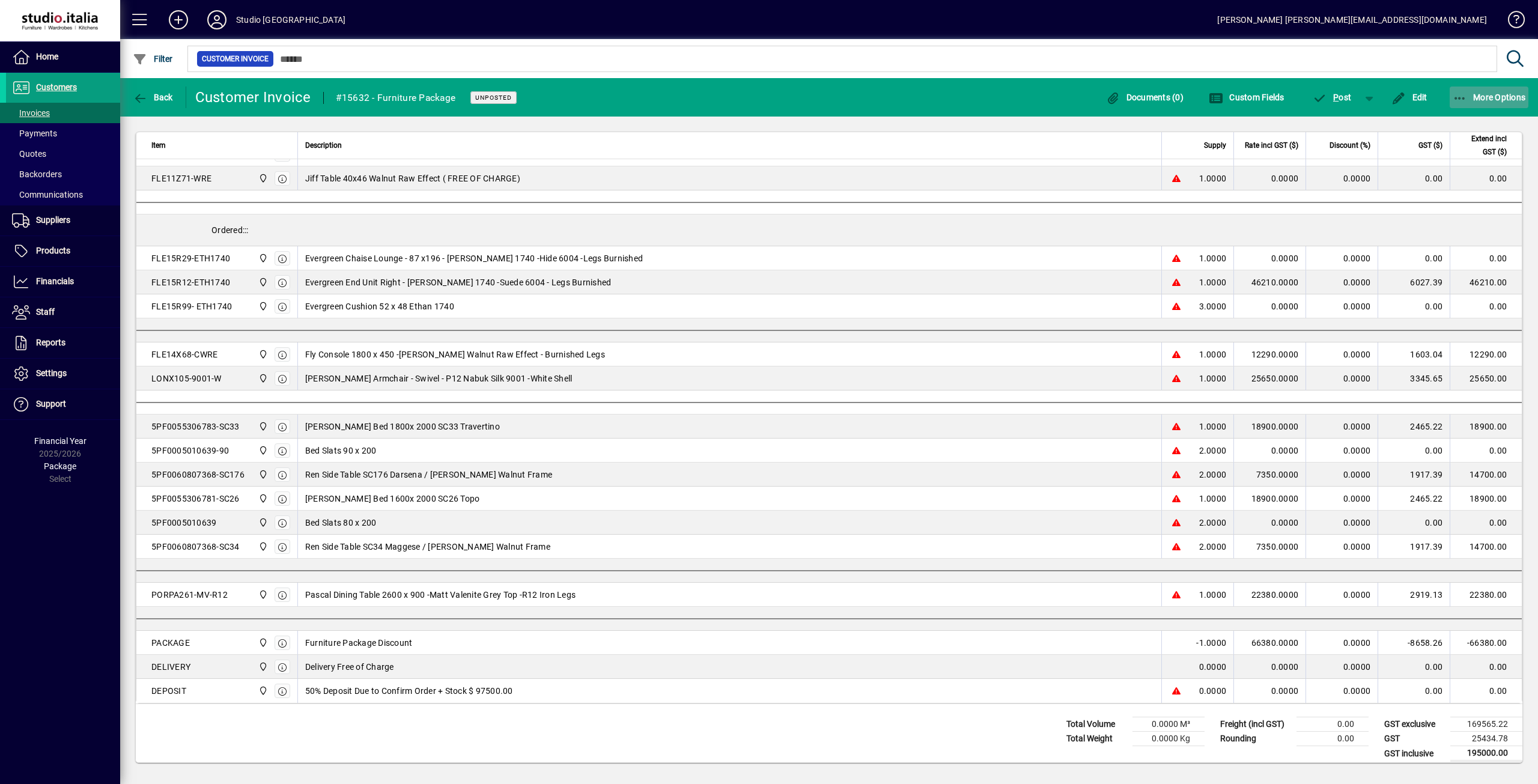
click at [1484, 102] on span "button" at bounding box center [1489, 97] width 80 height 29
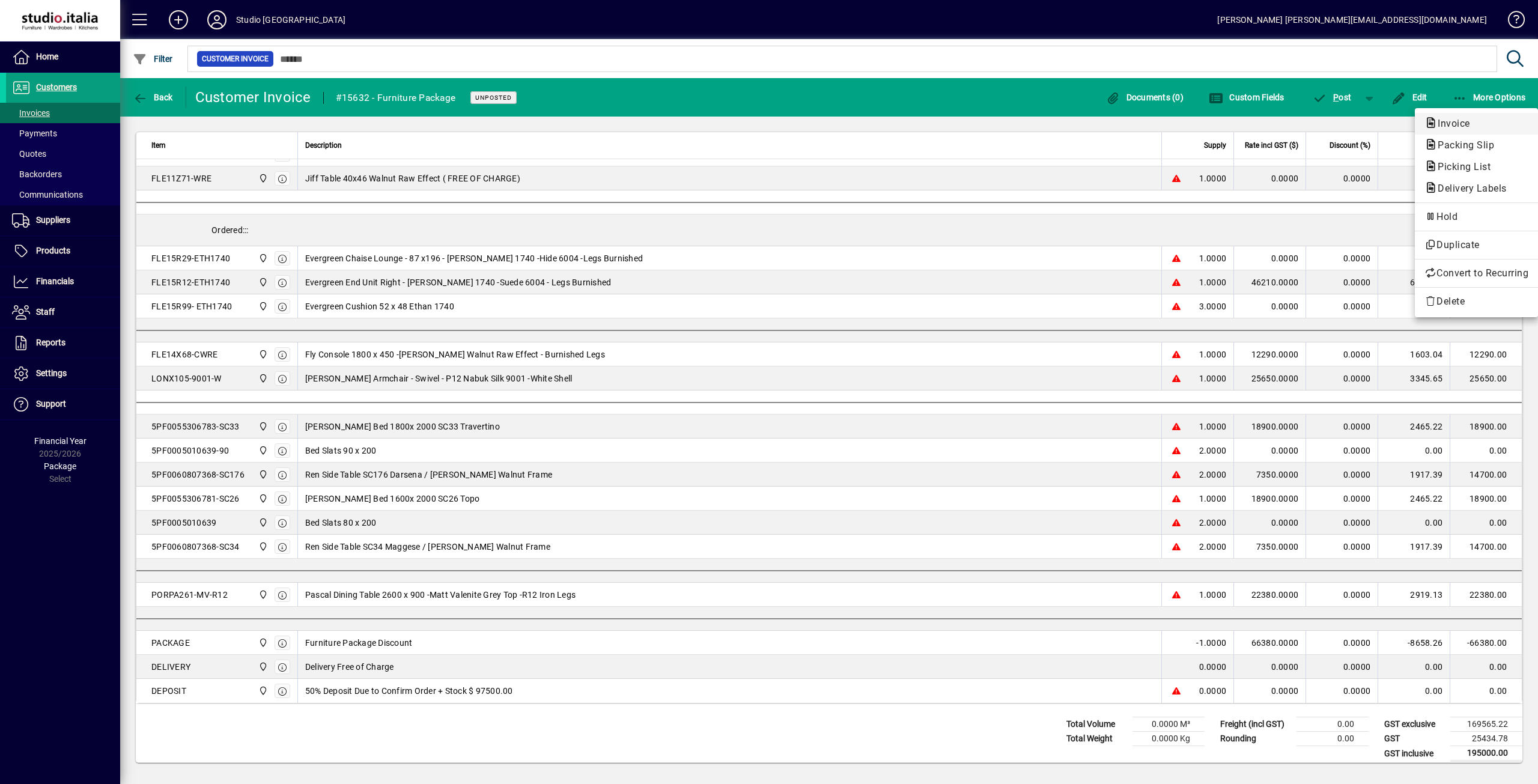
click at [1449, 126] on span "Invoice" at bounding box center [1450, 123] width 52 height 11
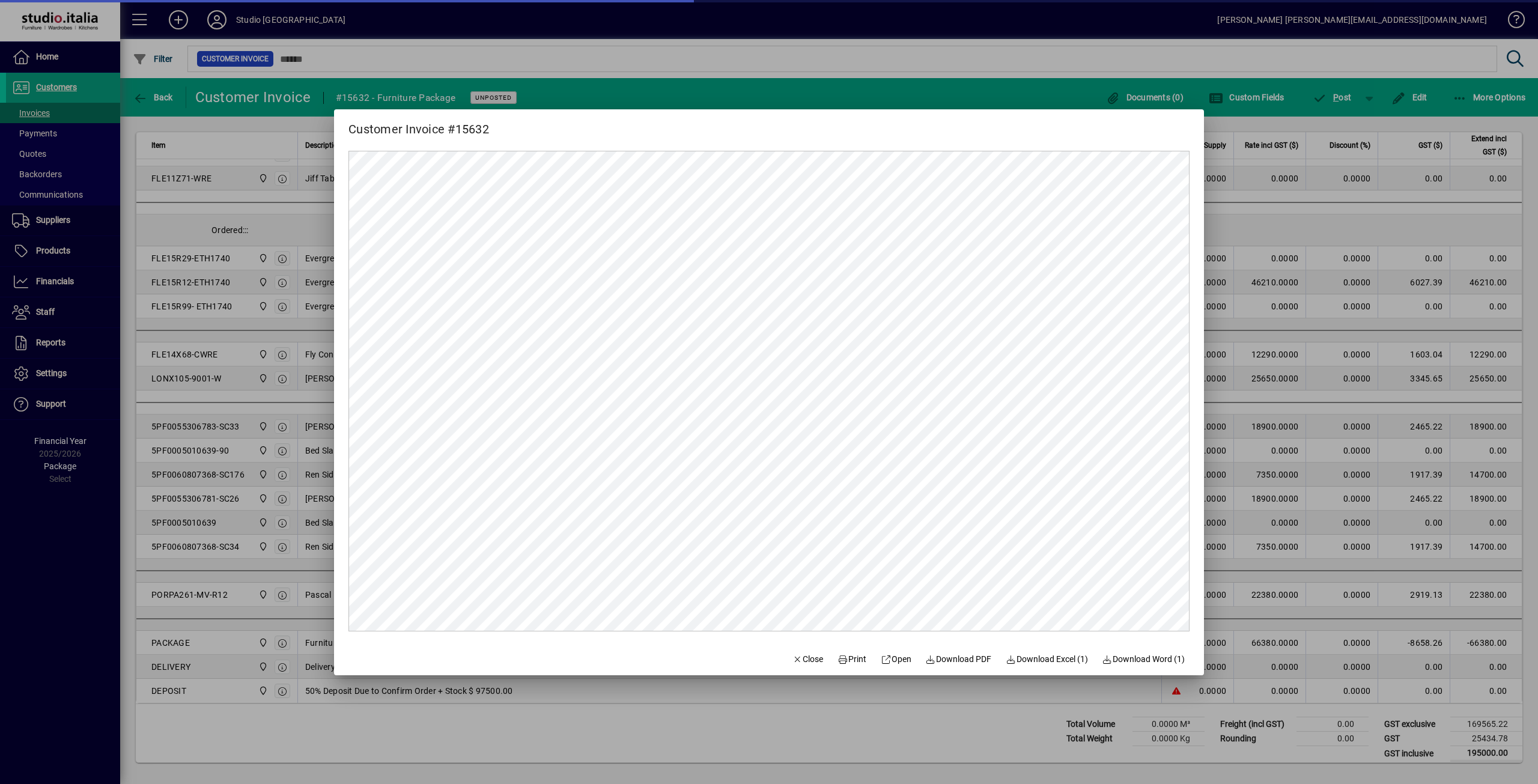
scroll to position [0, 0]
click at [796, 665] on span "Close" at bounding box center [808, 659] width 32 height 13
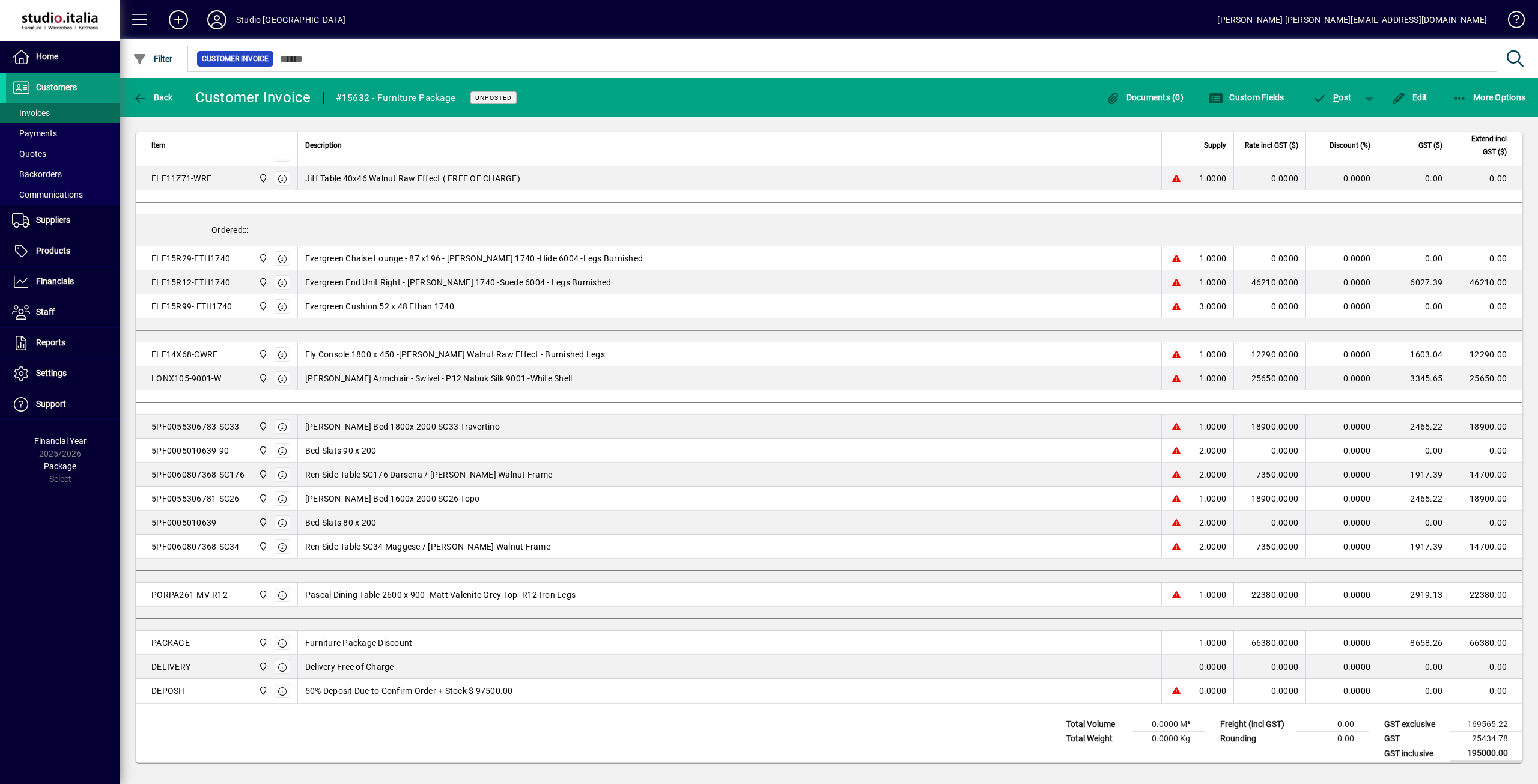
click at [40, 84] on span "Customers" at bounding box center [56, 87] width 41 height 9
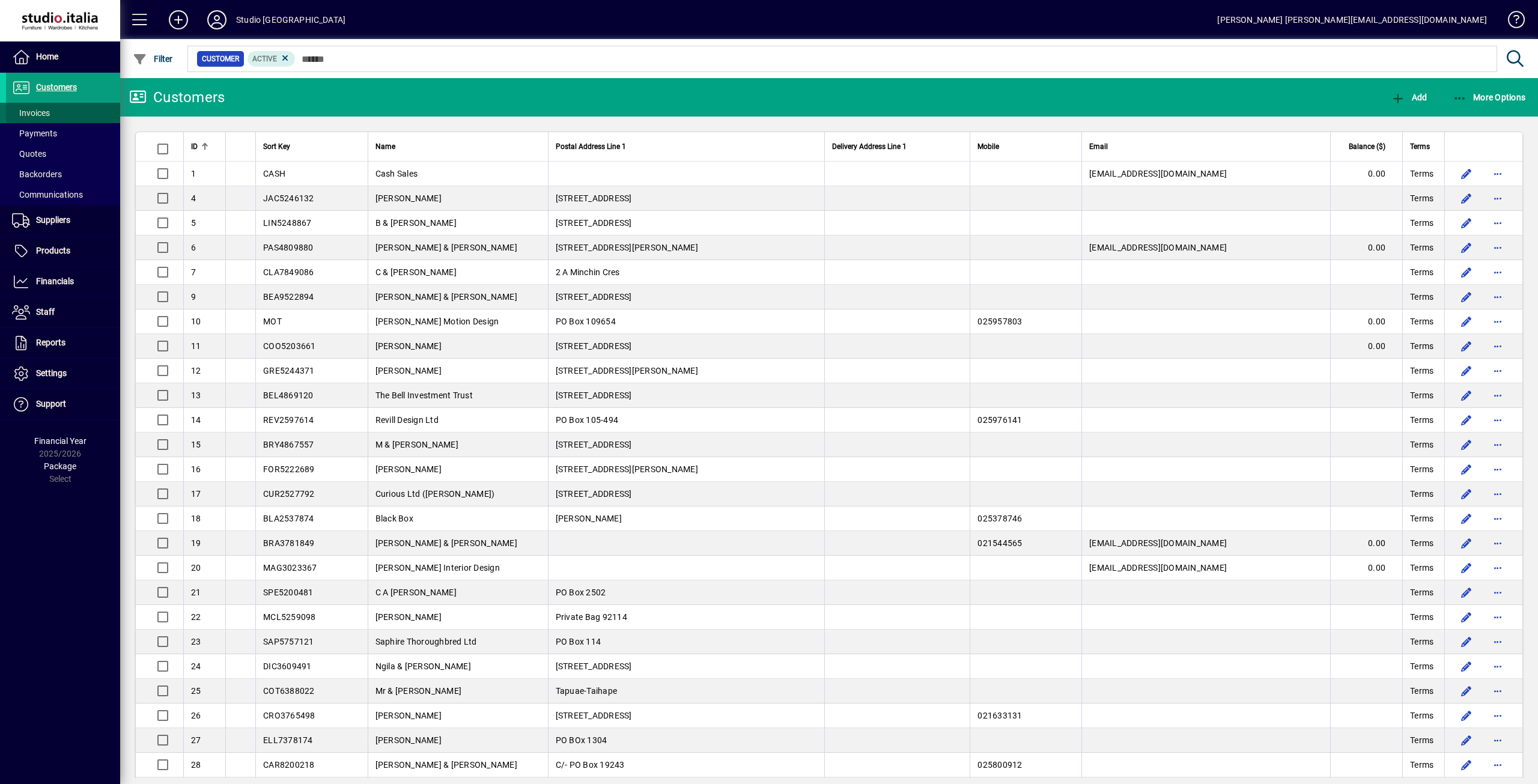
click at [32, 113] on span "Invoices" at bounding box center [31, 113] width 38 height 9
